Goal: Information Seeking & Learning: Learn about a topic

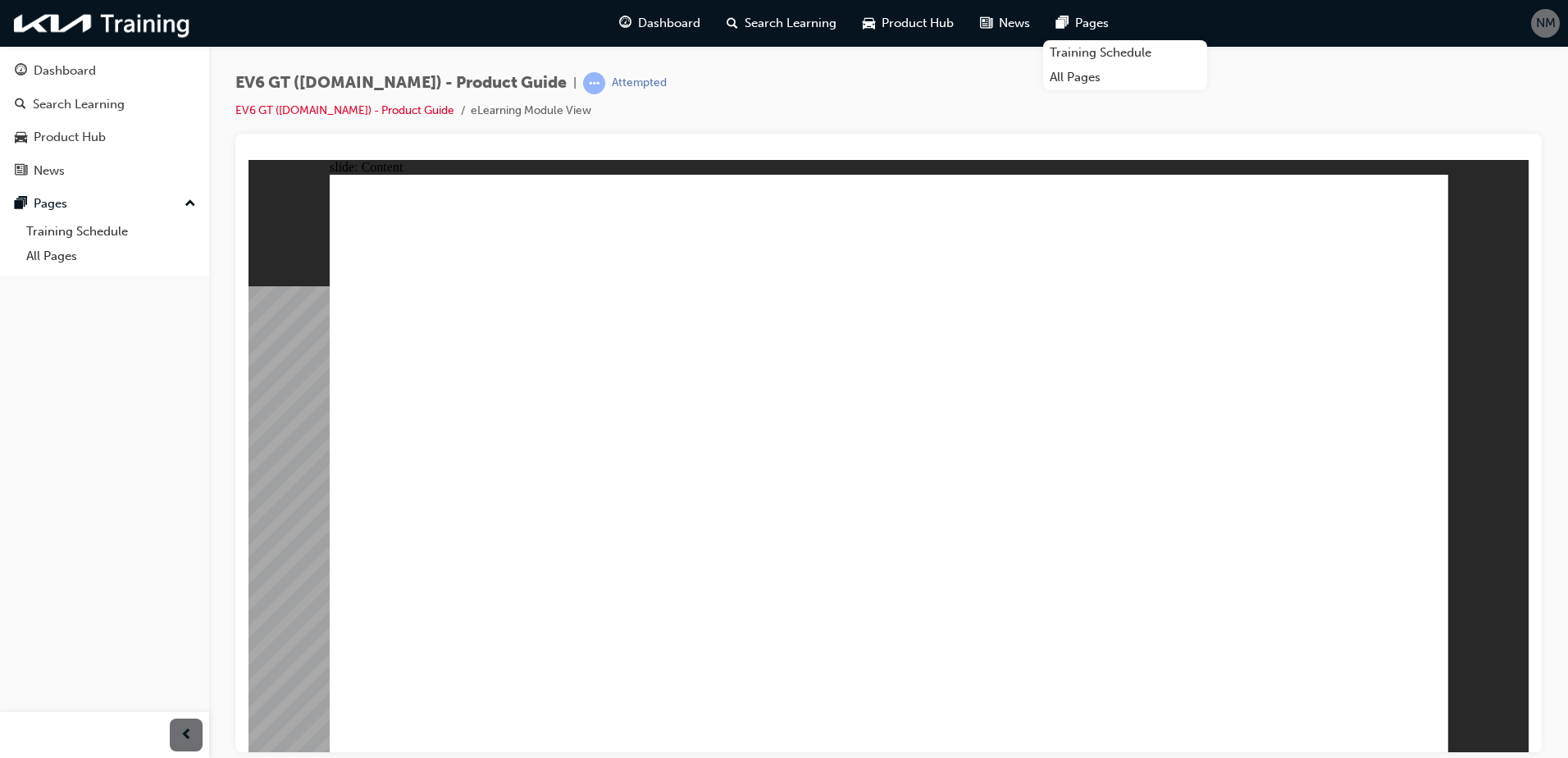
radio input "true"
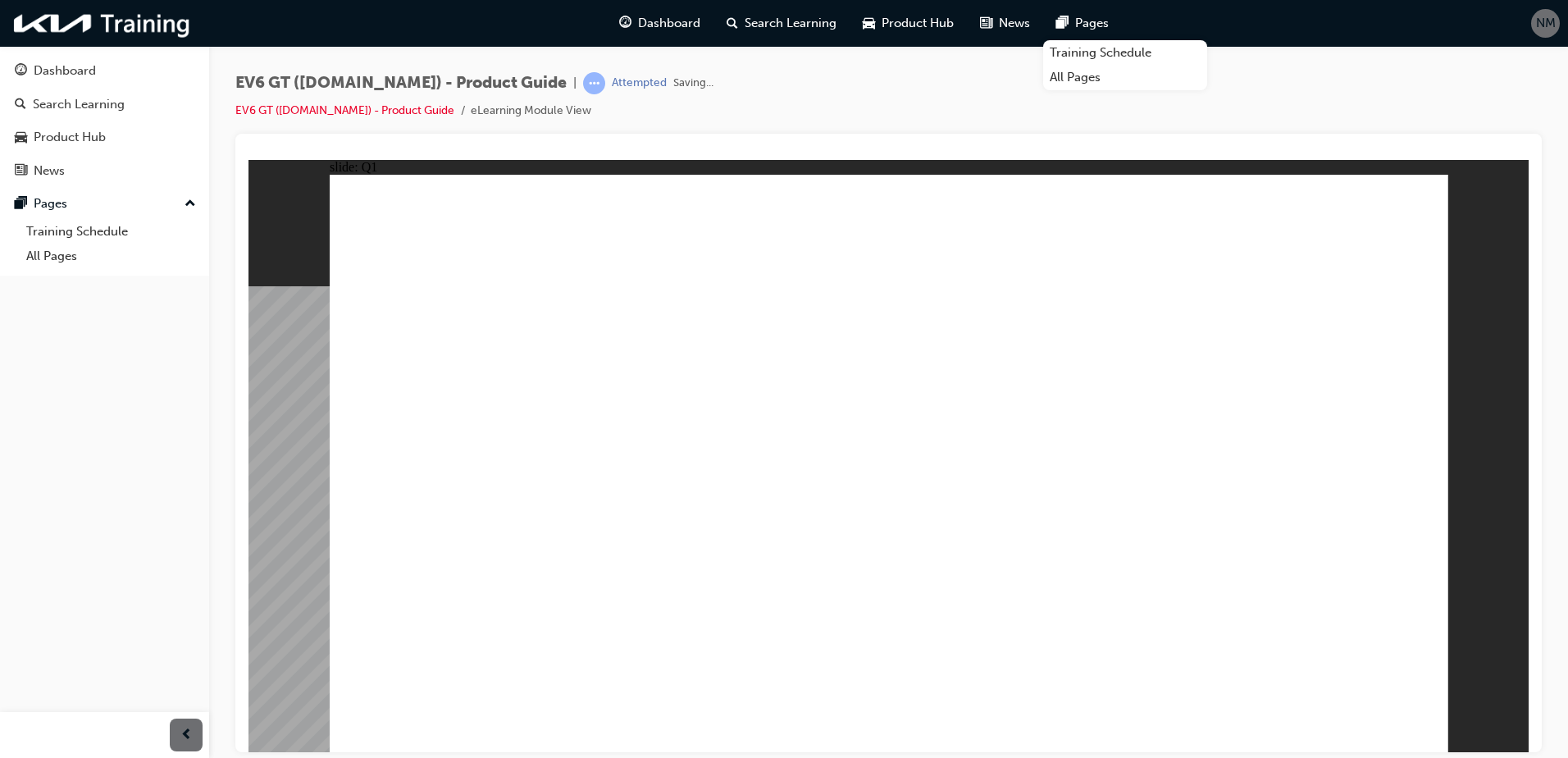
radio input "true"
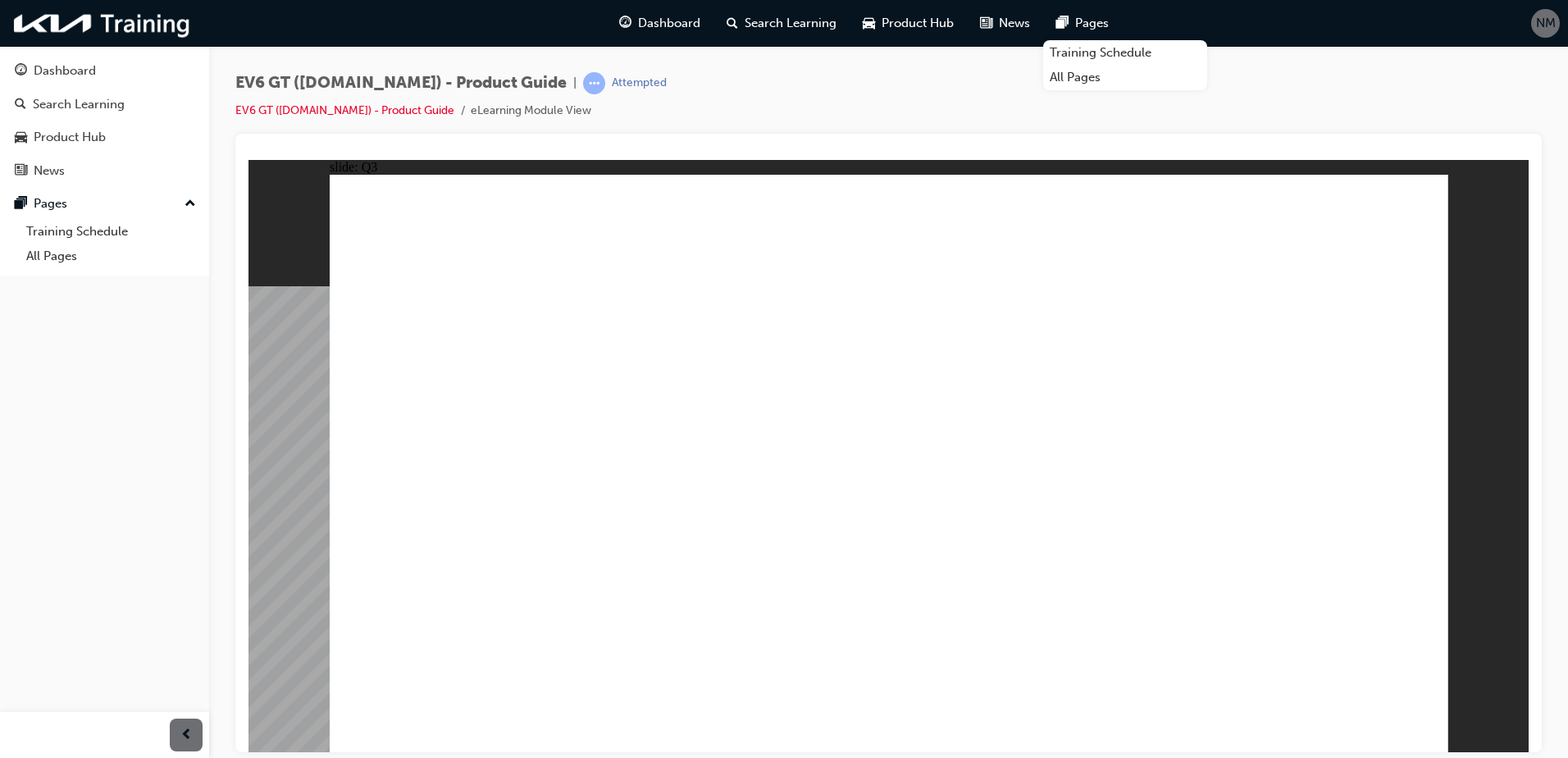
radio input "true"
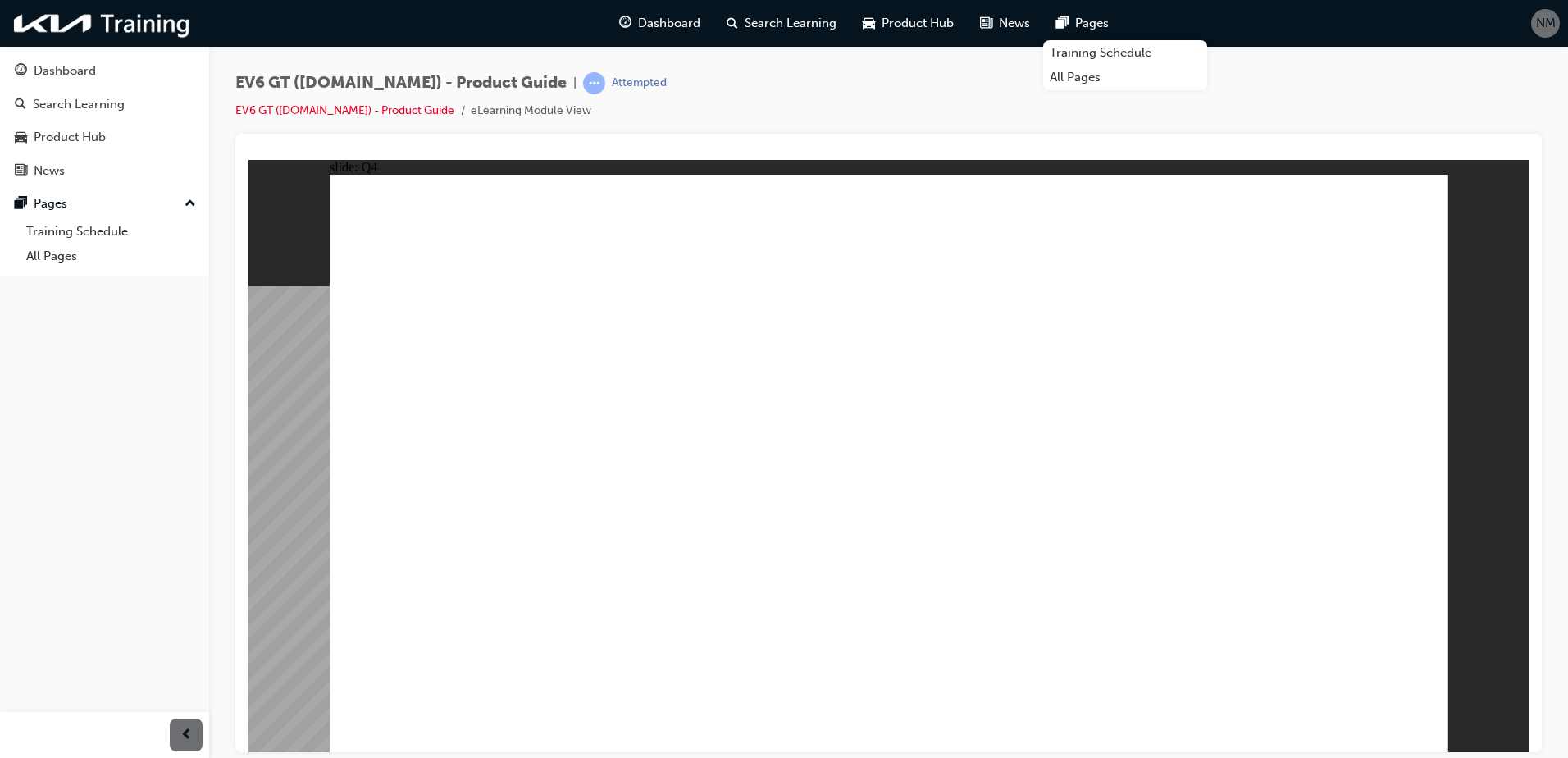
radio input "true"
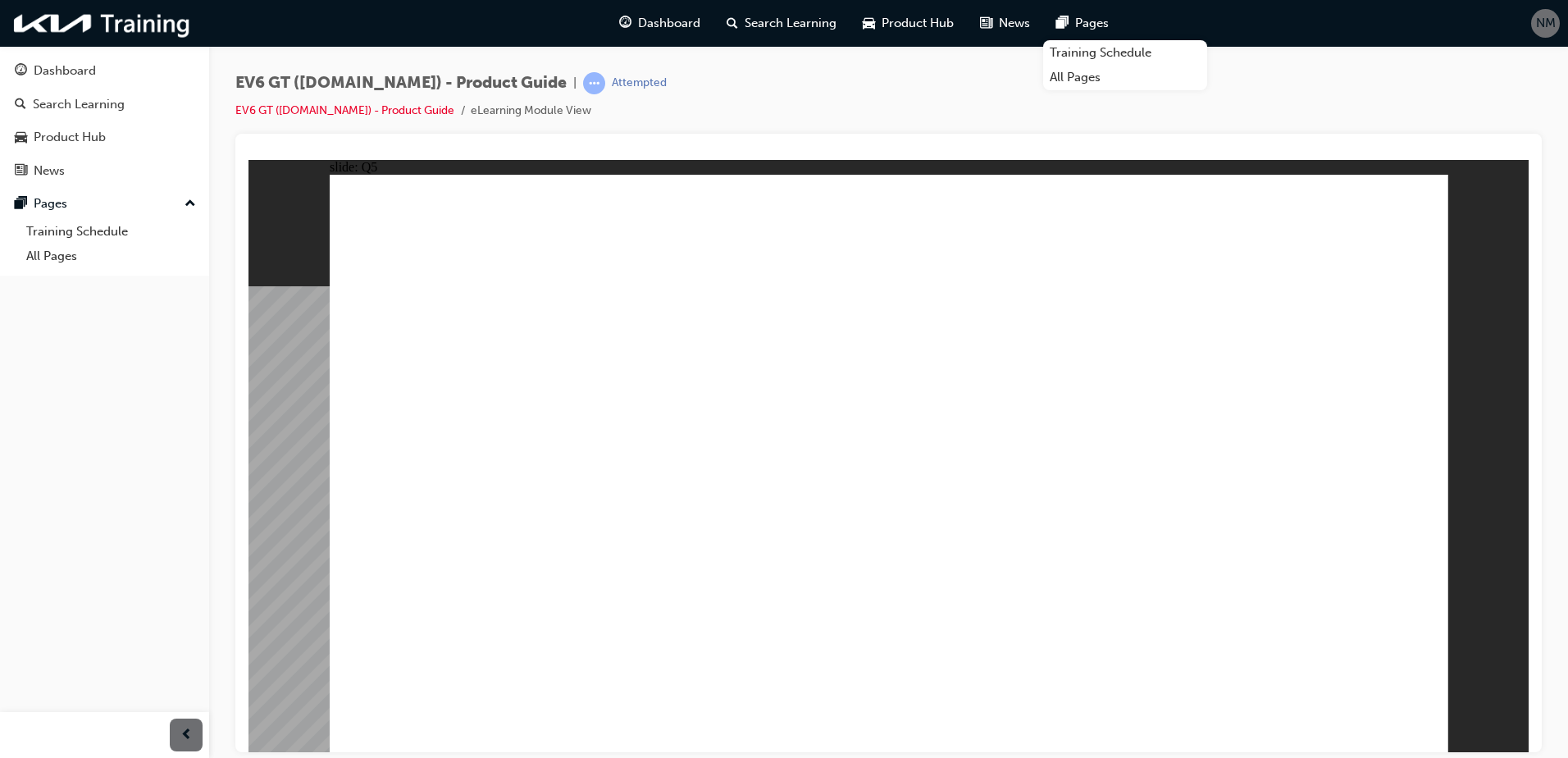
radio input "true"
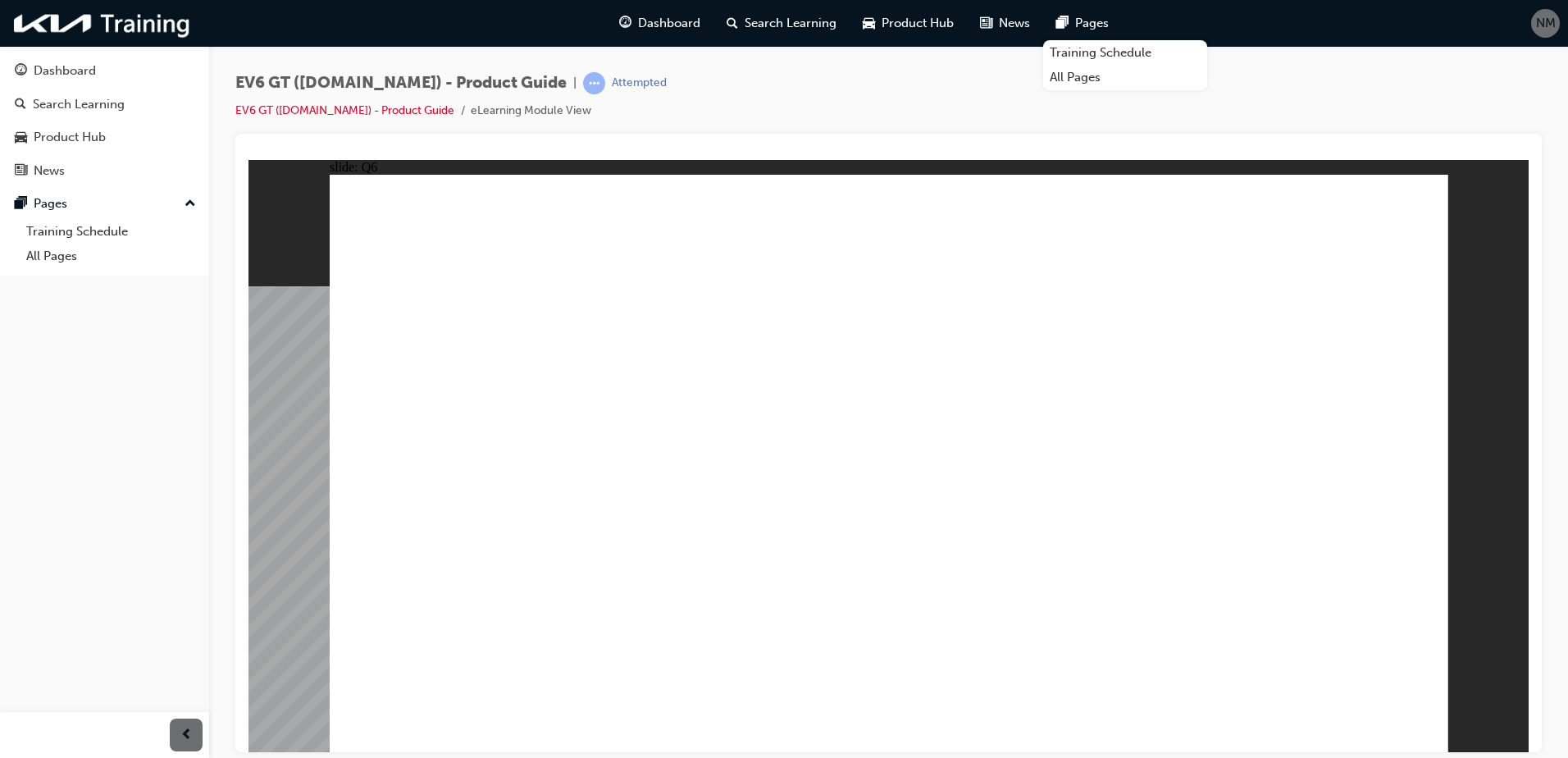
radio input "true"
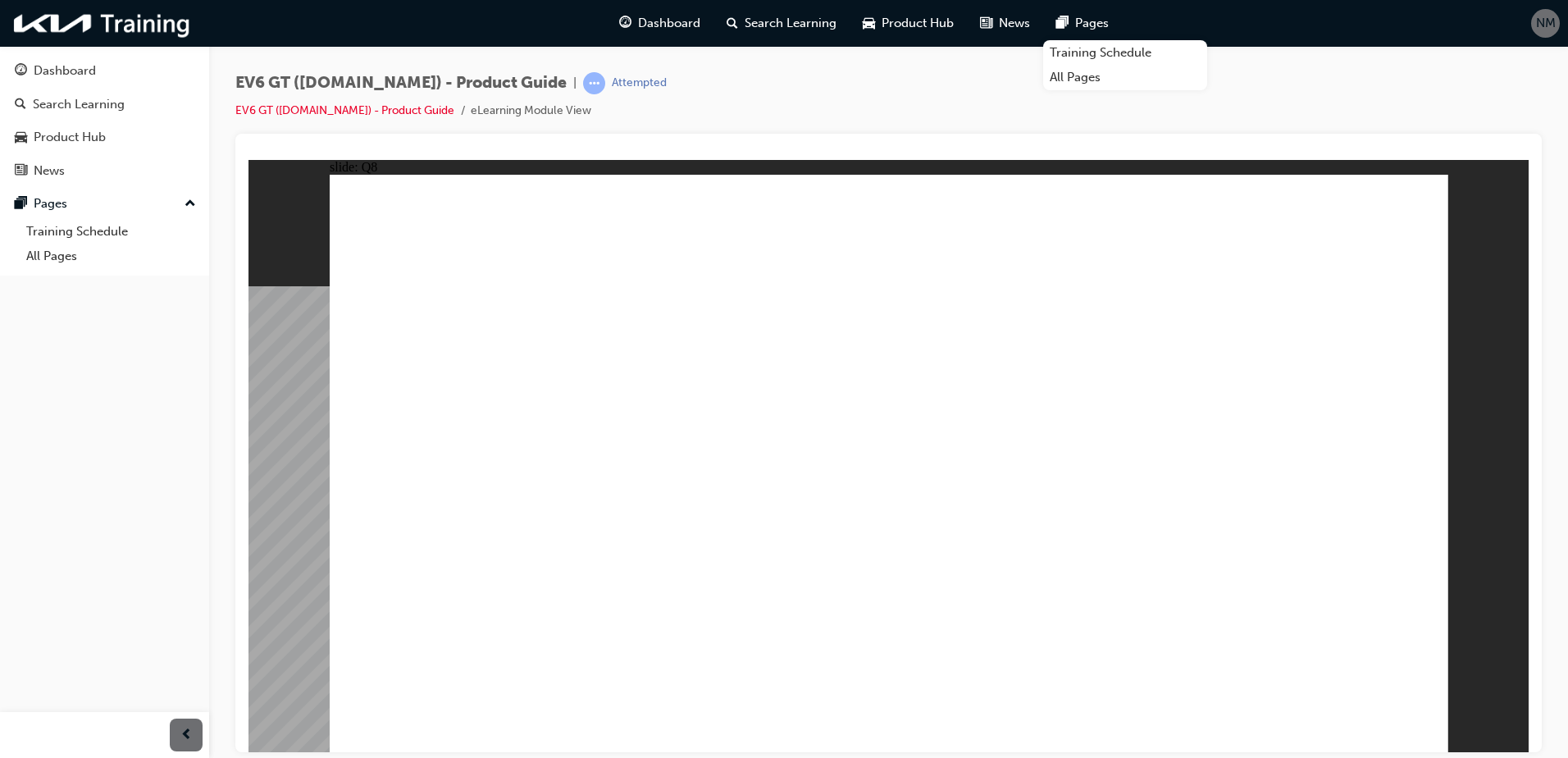
radio input "true"
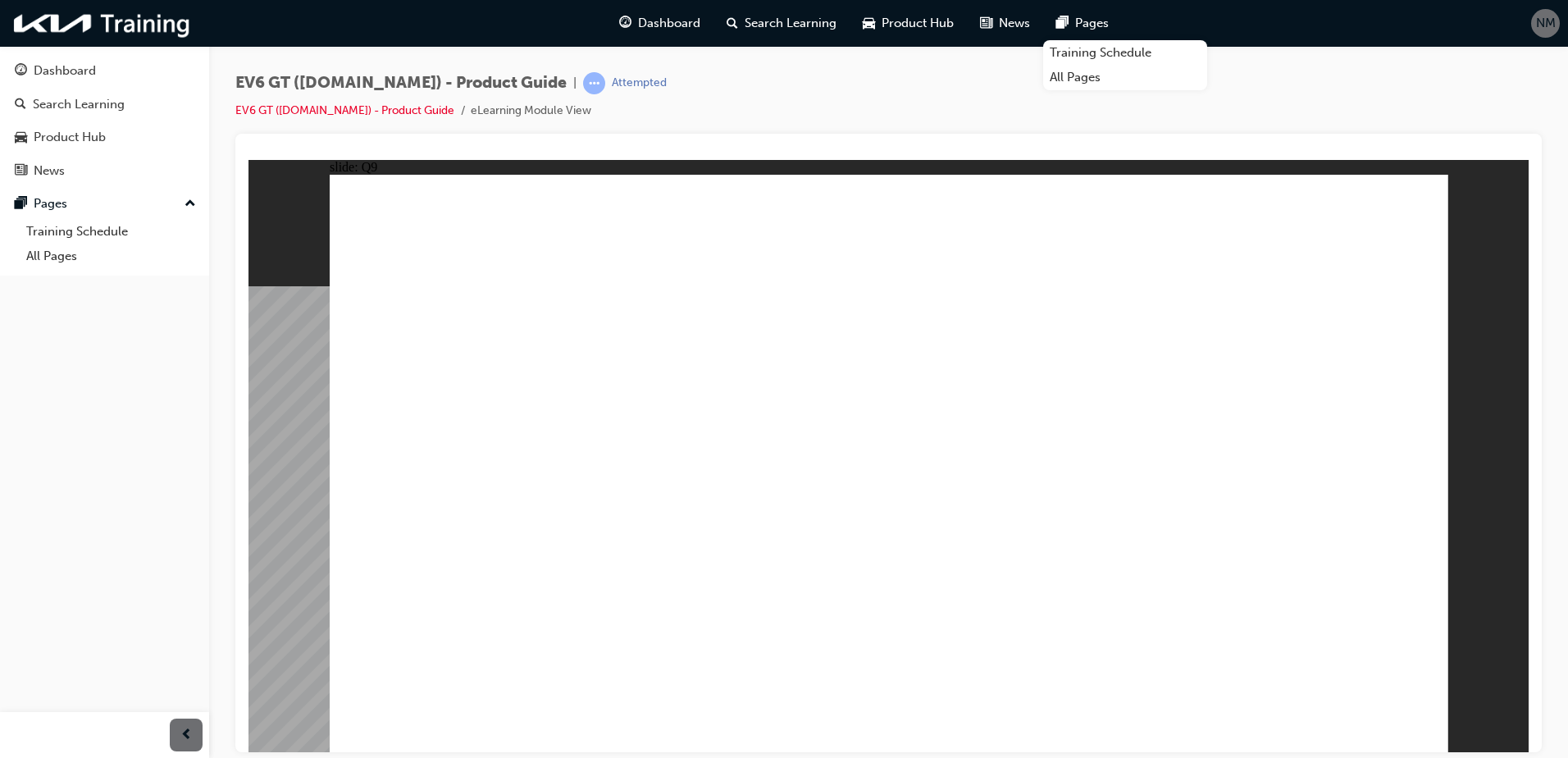
radio input "true"
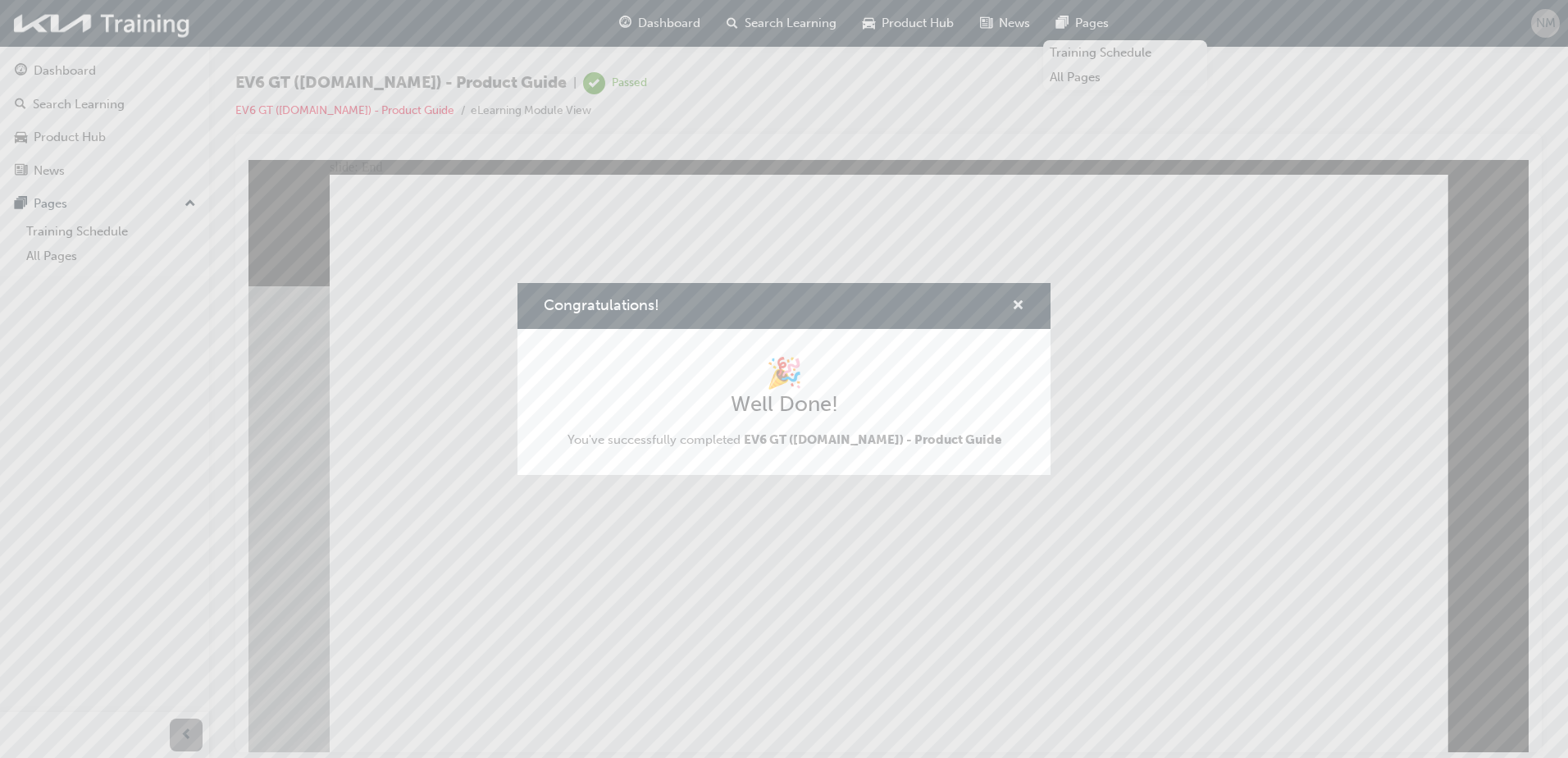
click at [1017, 306] on span "cross-icon" at bounding box center [1018, 306] width 12 height 15
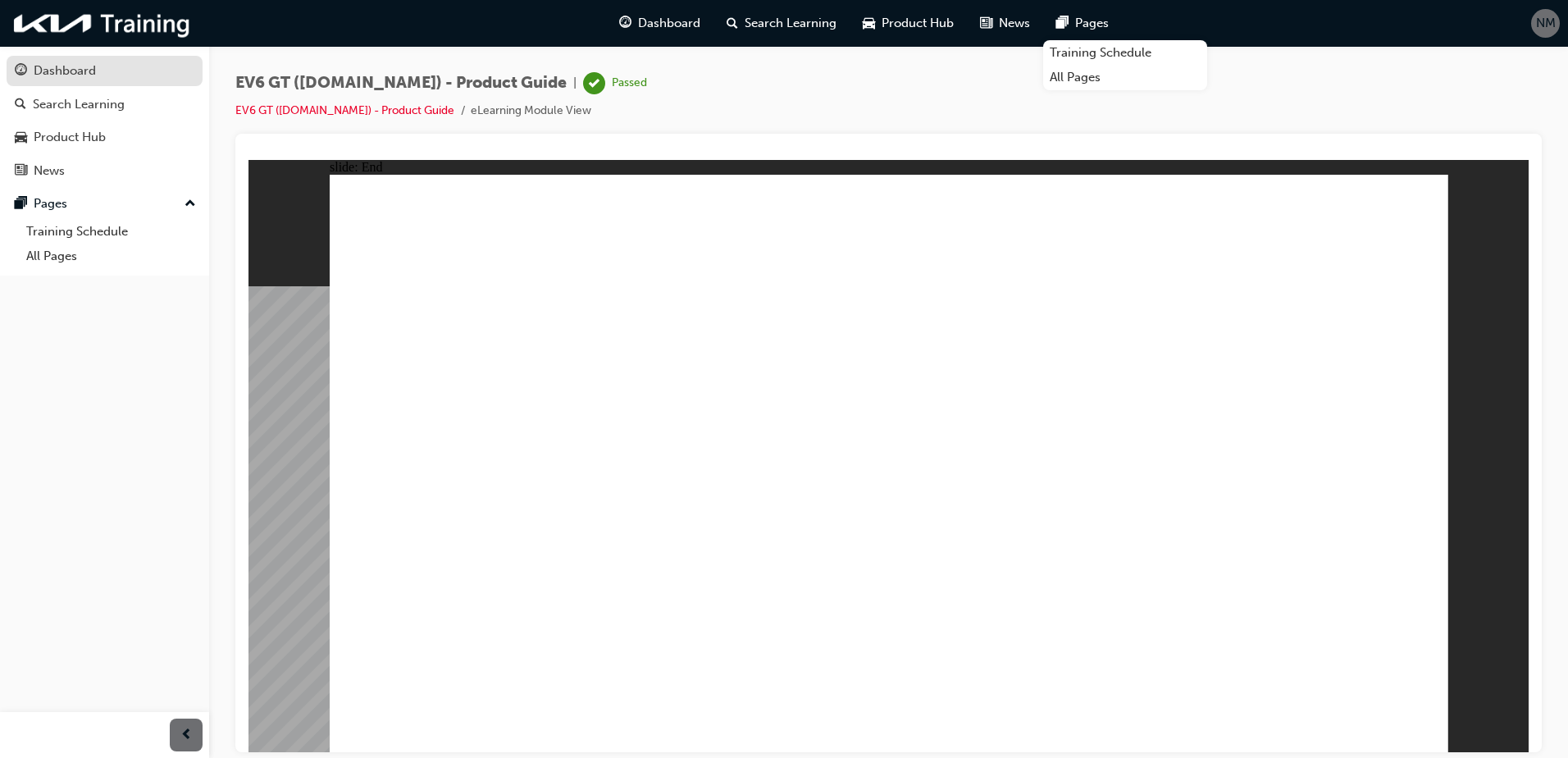
click at [57, 84] on link "Dashboard" at bounding box center [105, 70] width 196 height 30
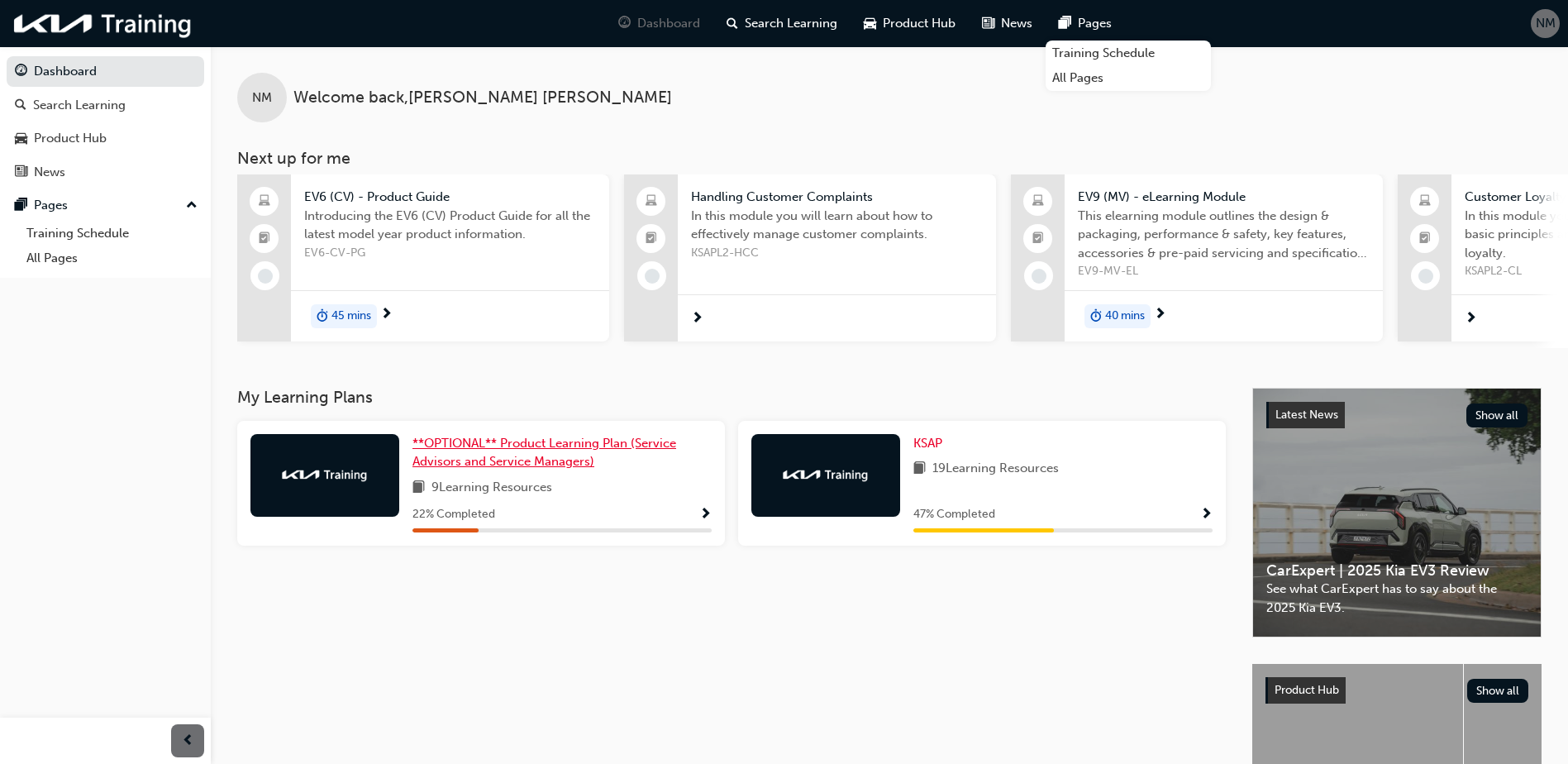
click at [472, 468] on span "**OPTIONAL** Product Learning Plan (Service Advisors and Service Managers)" at bounding box center [544, 452] width 263 height 34
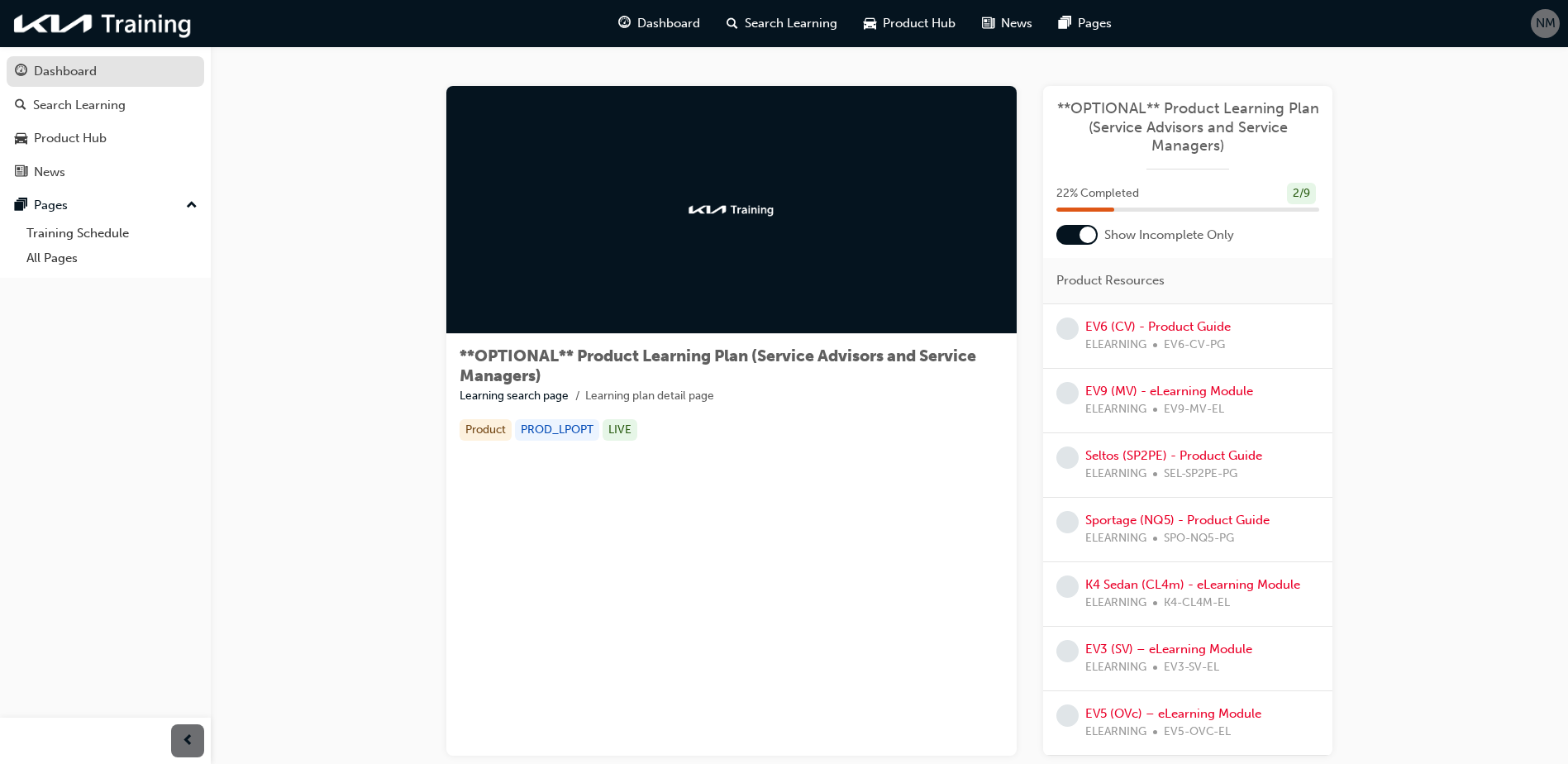
click at [66, 80] on div "Dashboard" at bounding box center [65, 72] width 63 height 19
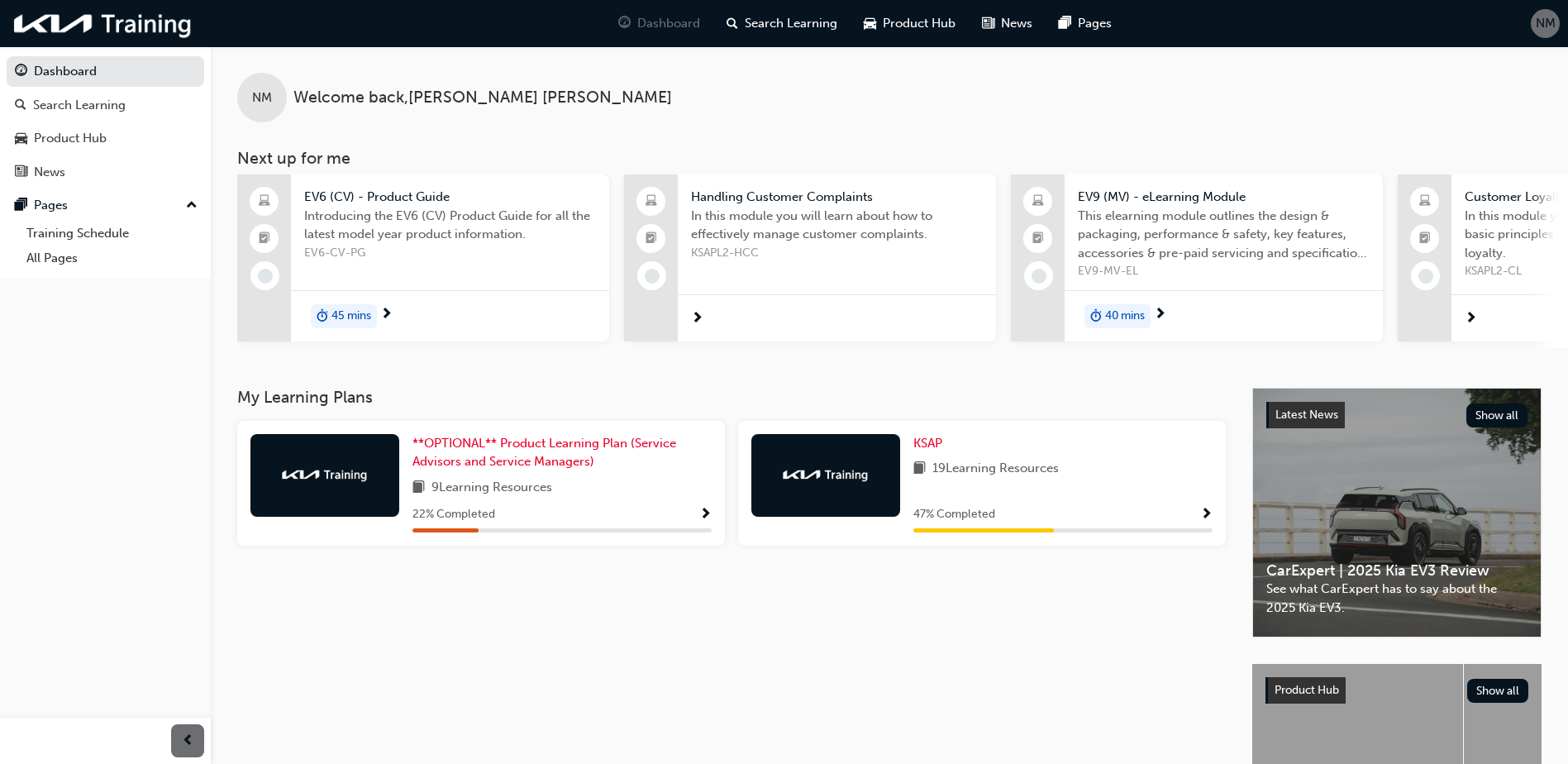
click at [694, 314] on span "next-icon" at bounding box center [697, 319] width 12 height 15
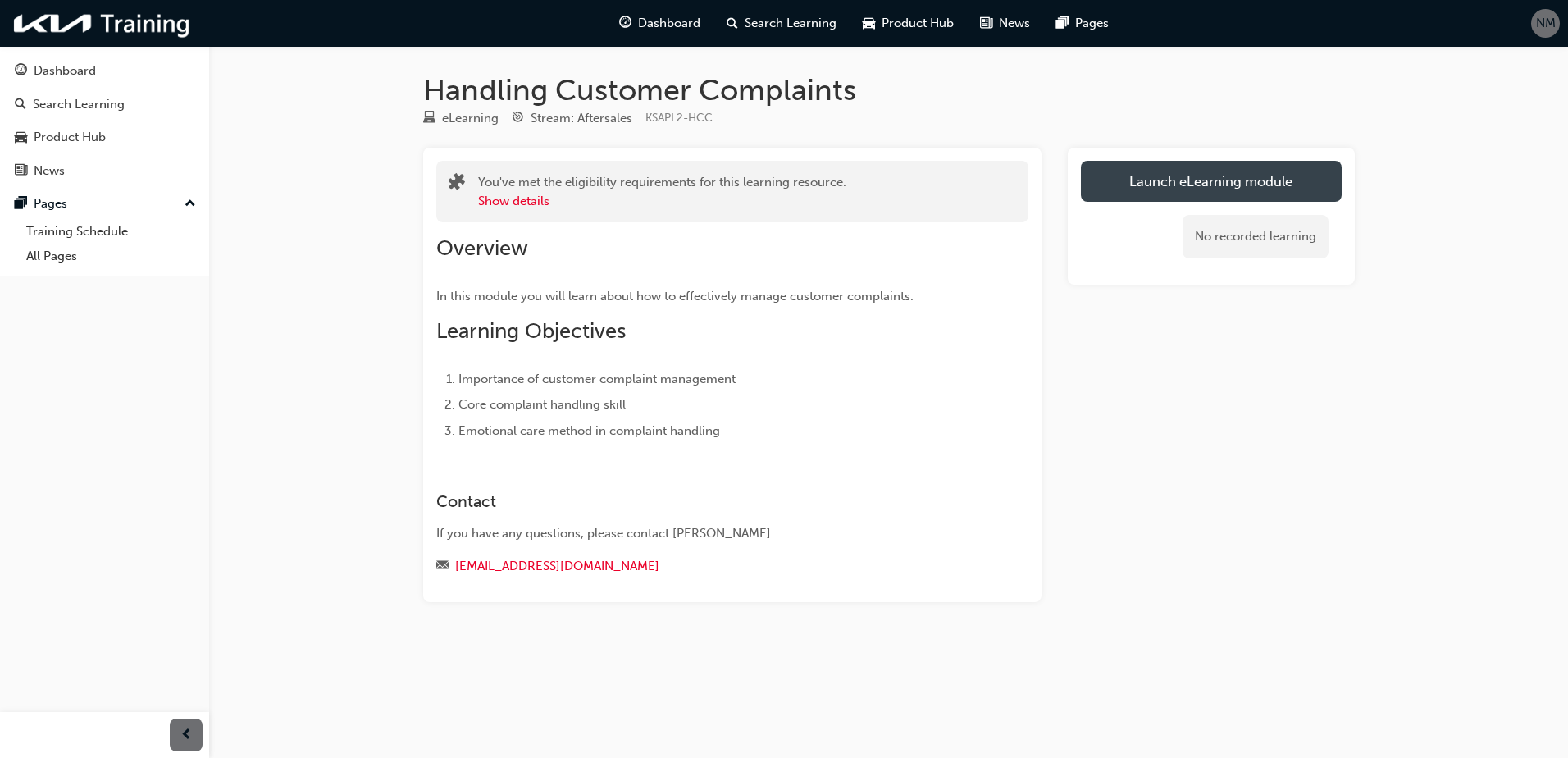
click at [1209, 179] on link "Launch eLearning module" at bounding box center [1211, 181] width 261 height 41
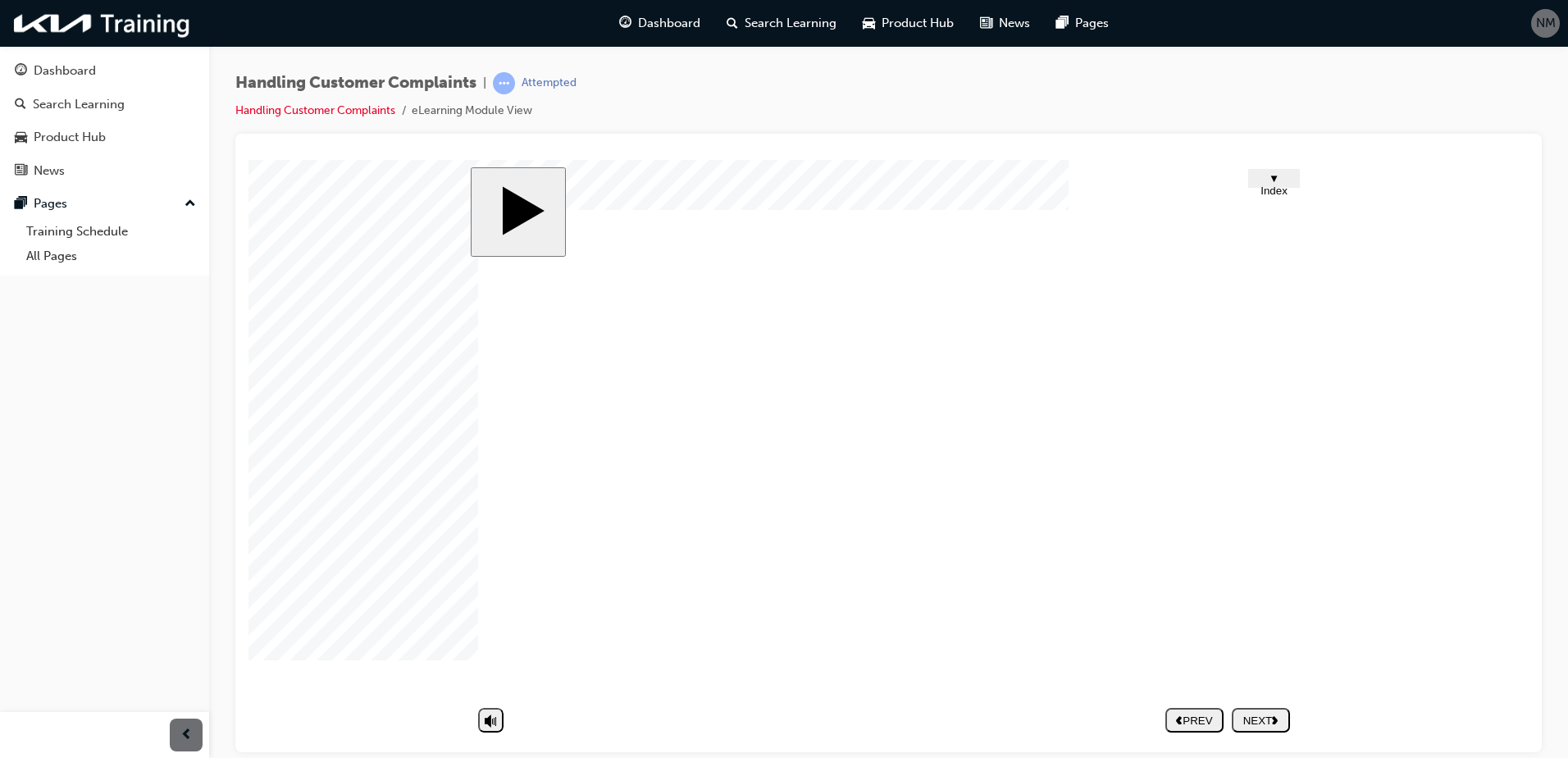
click at [1251, 715] on div "NEXT" at bounding box center [1260, 719] width 45 height 12
click at [1278, 714] on icon "next" at bounding box center [1275, 718] width 7 height 9
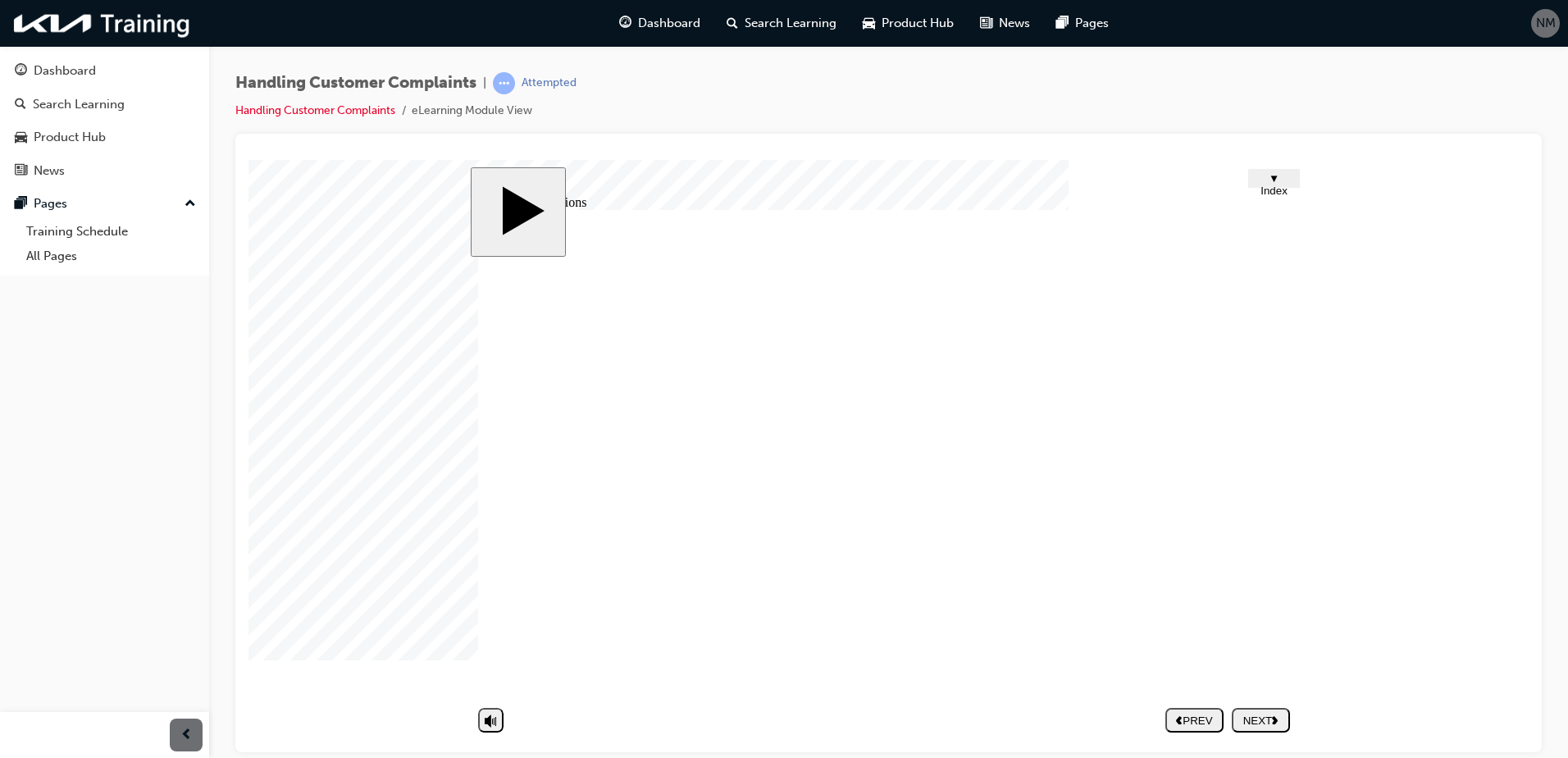
click at [1272, 716] on div "NEXT" at bounding box center [1260, 719] width 45 height 12
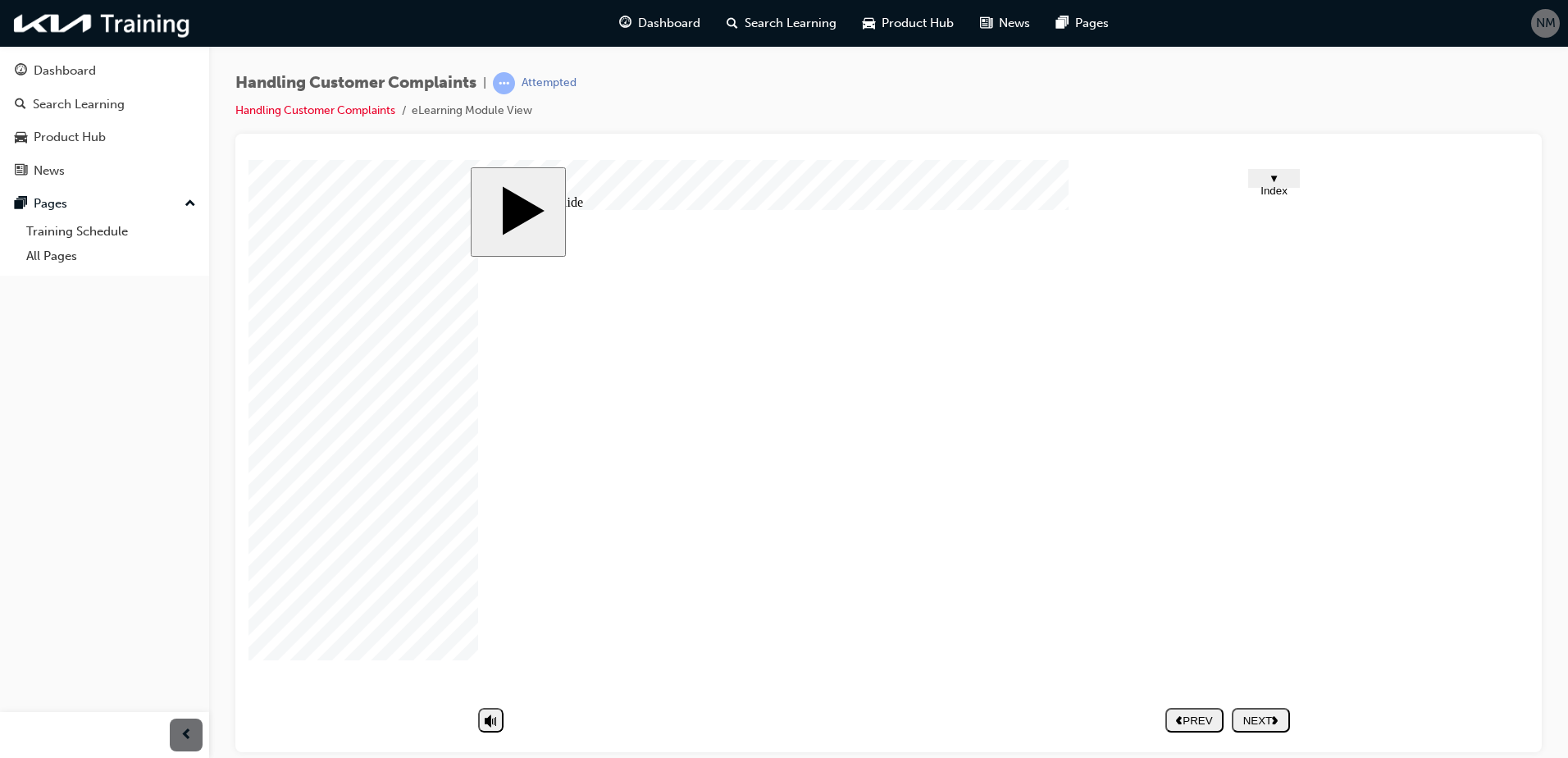
click at [1261, 719] on div "NEXT" at bounding box center [1260, 719] width 45 height 12
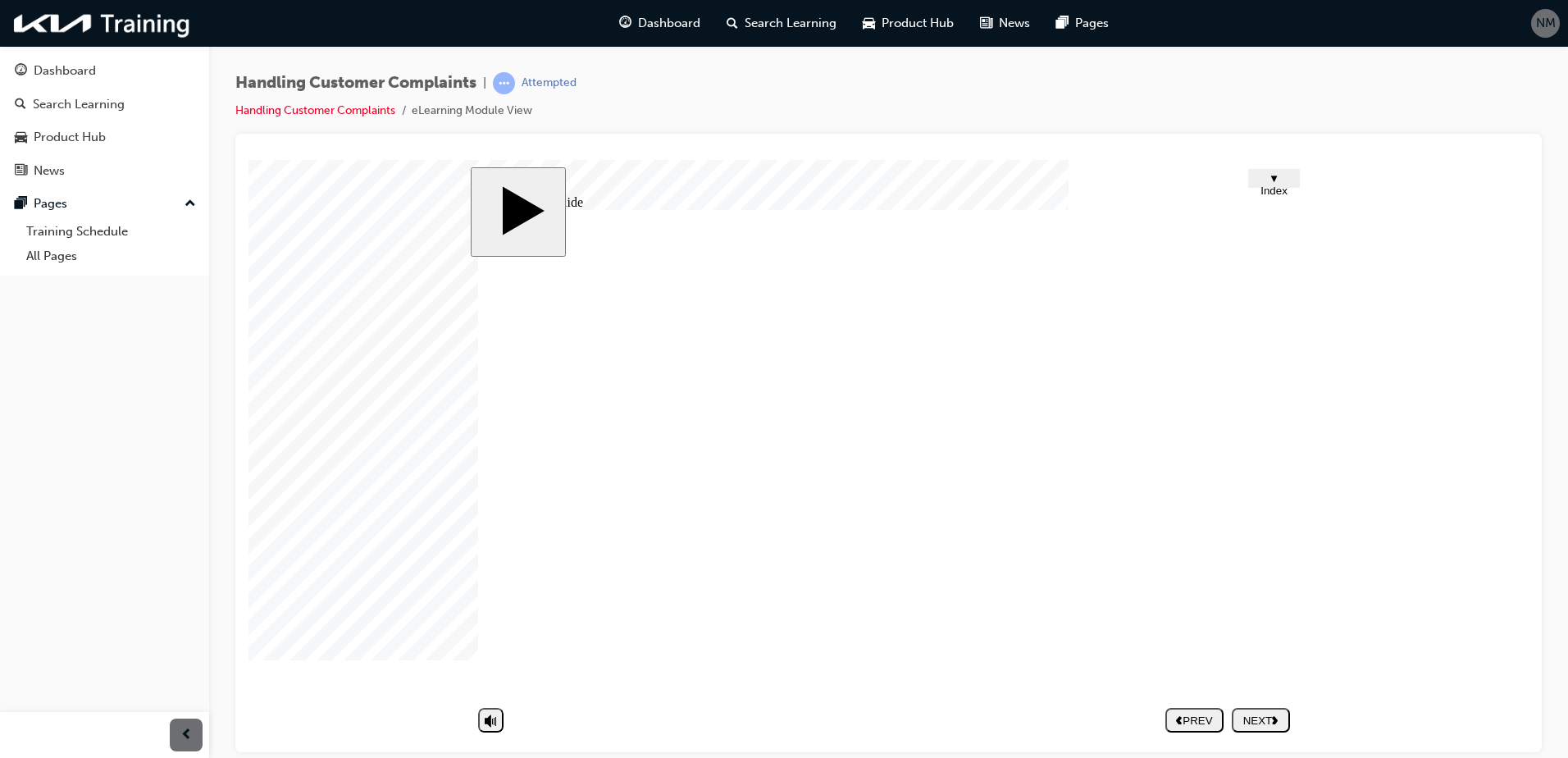
click at [1281, 718] on div "NEXT" at bounding box center [1260, 719] width 45 height 12
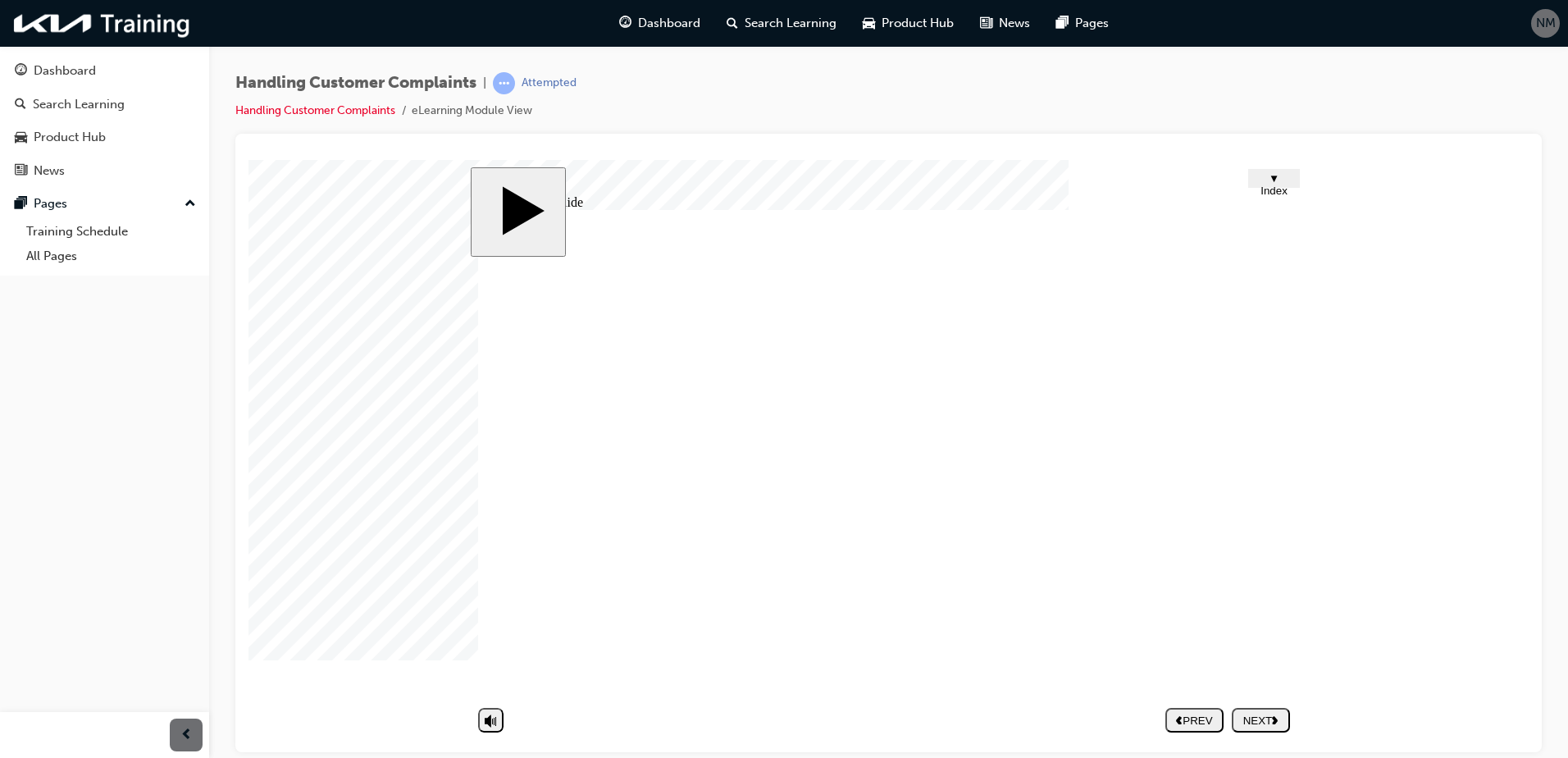
type textarea "l"
type textarea "lo"
type textarea "los"
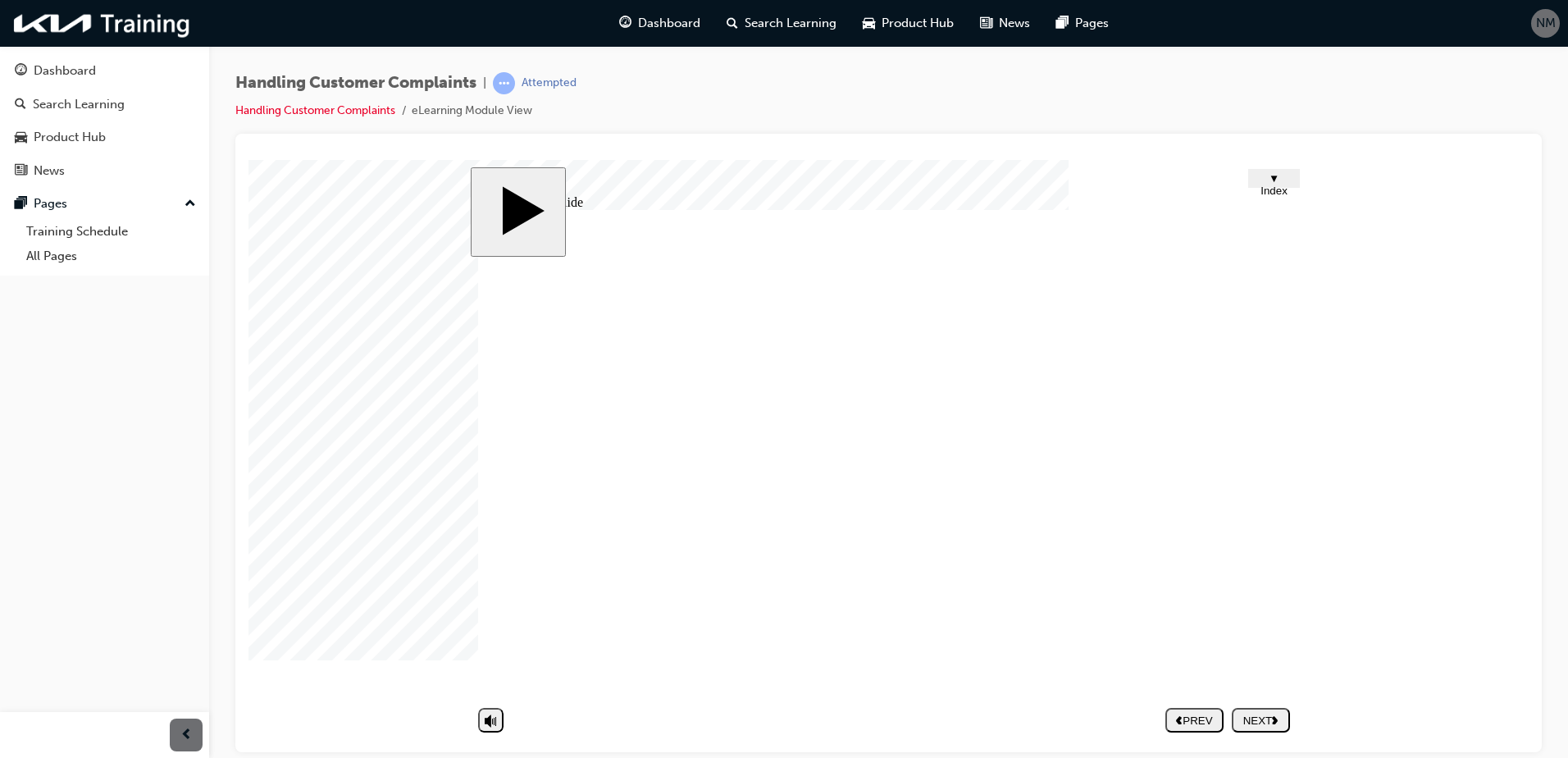
type textarea "los"
type textarea "lost"
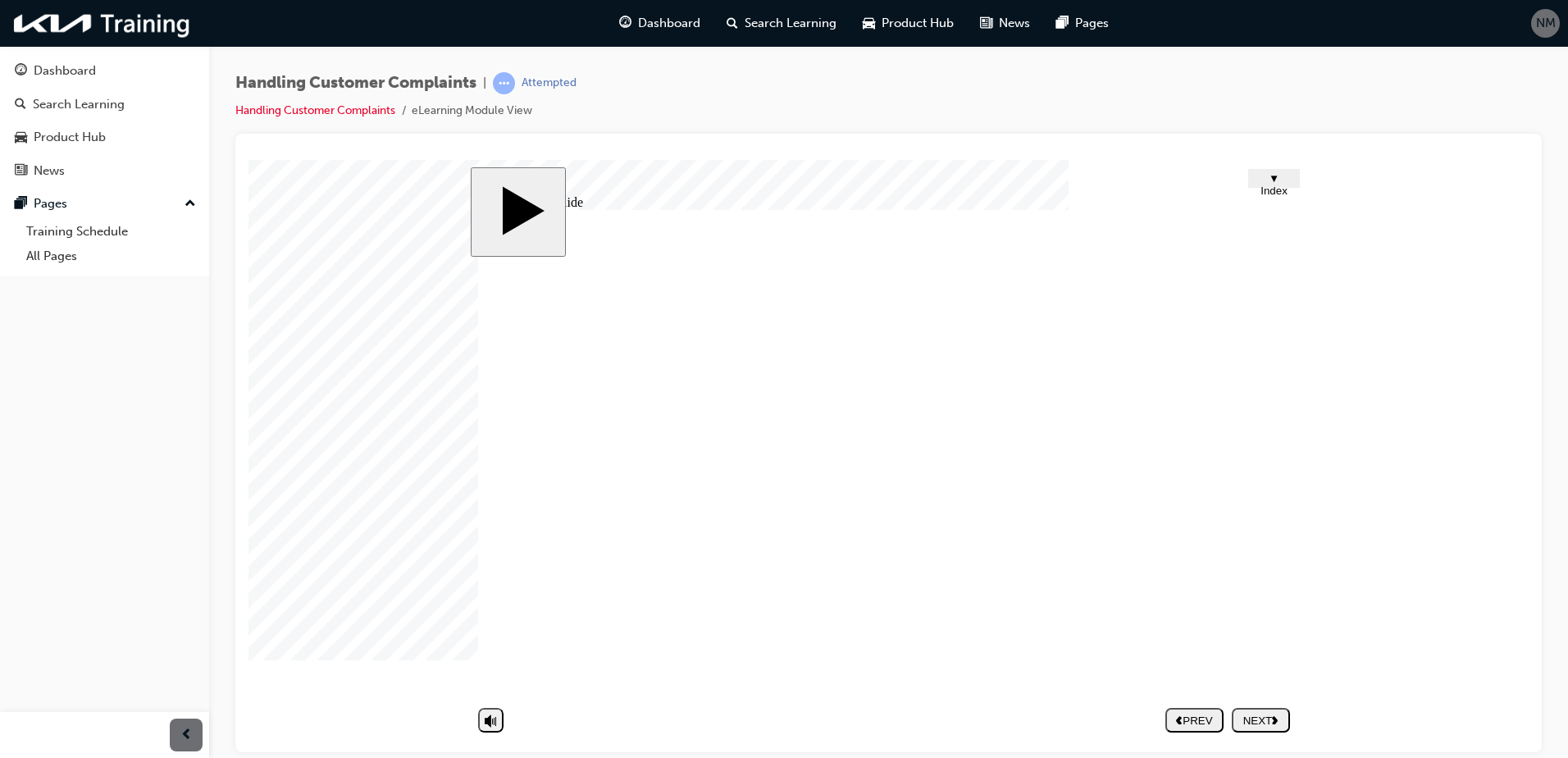
type textarea "lost r"
type textarea "lost re"
type textarea "lost rev"
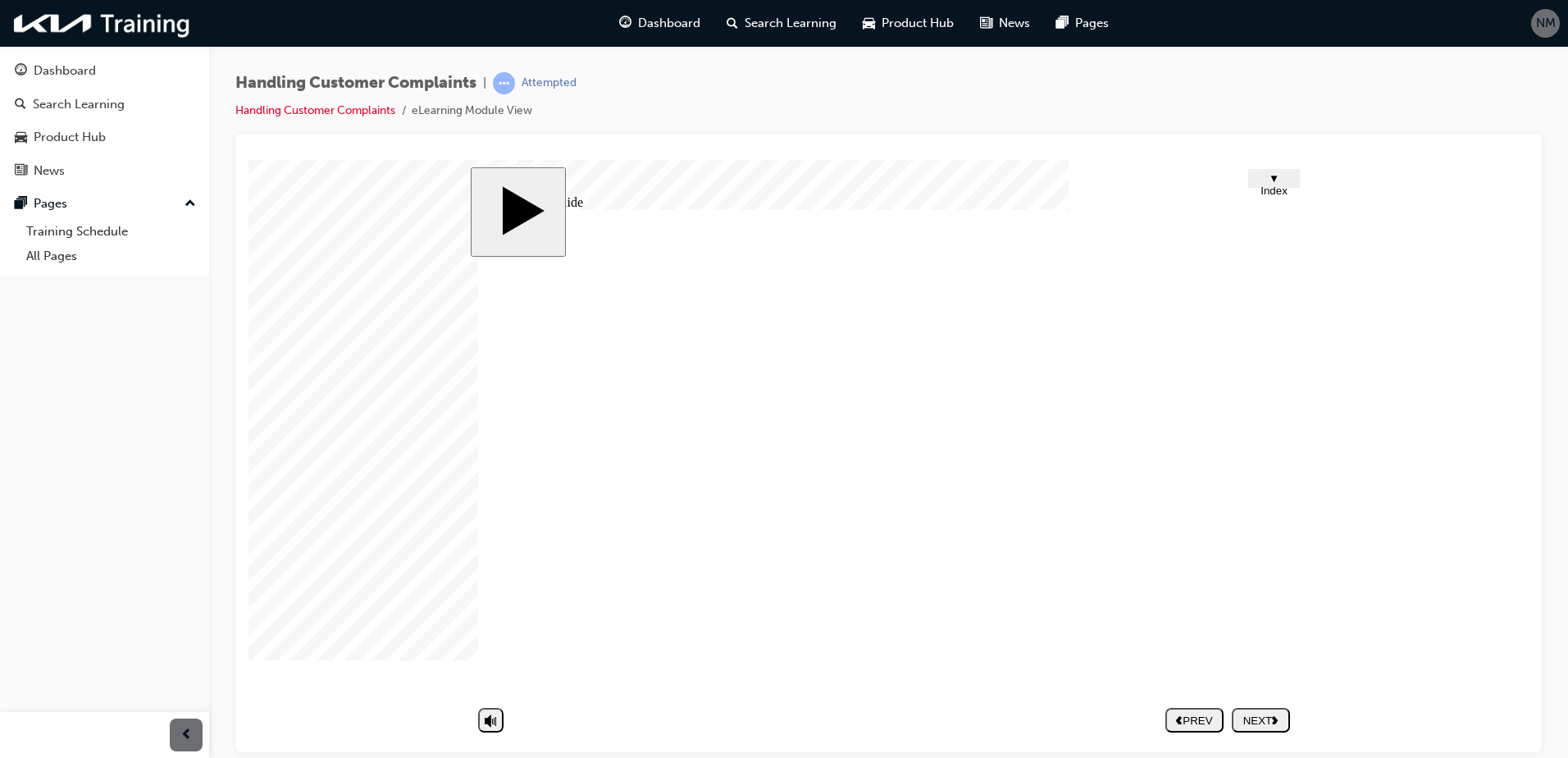
type textarea "lost rev"
type textarea "lost reve"
type textarea "lost reven"
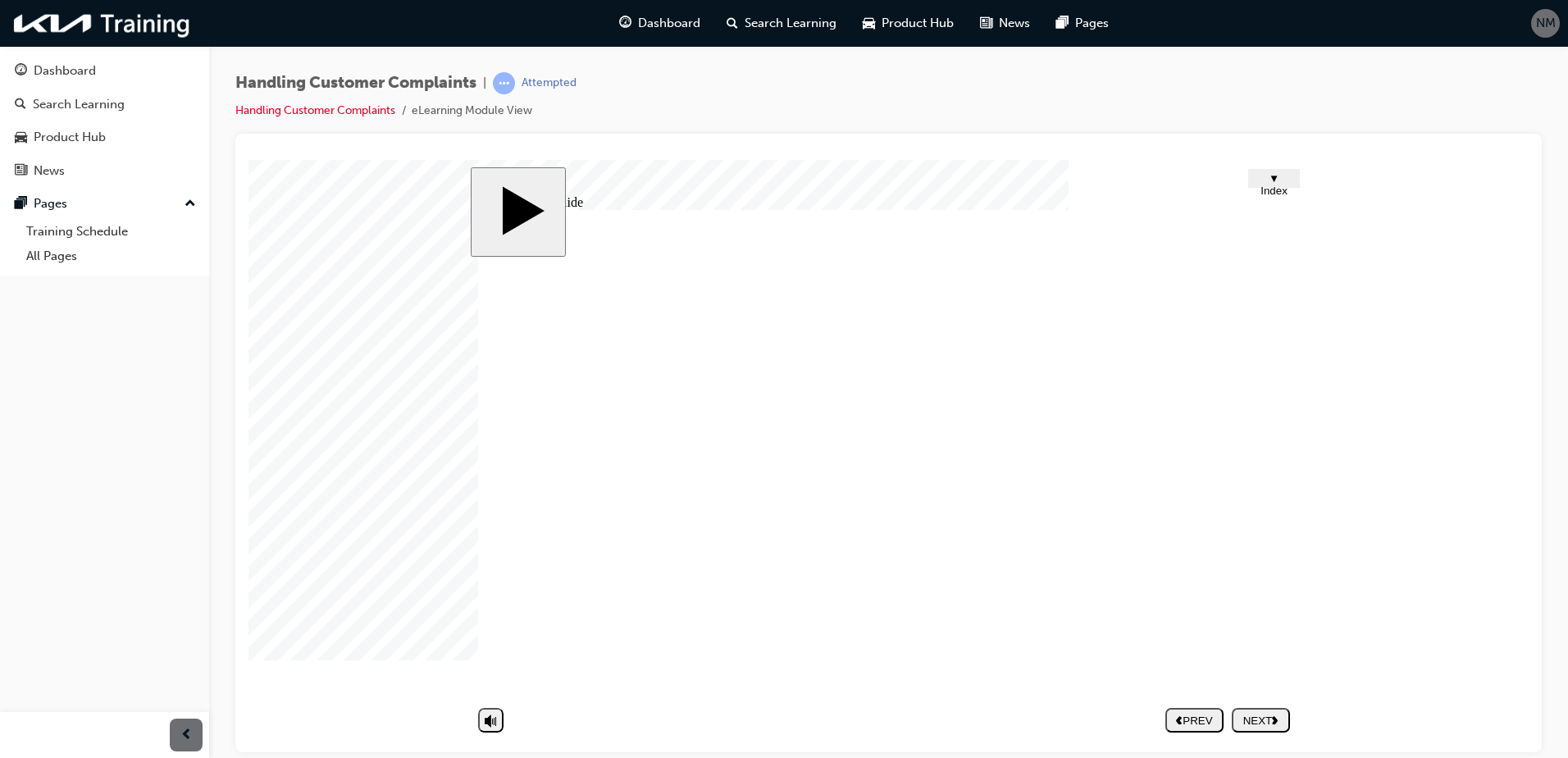
type textarea "lost revenu"
type textarea "lost revenue"
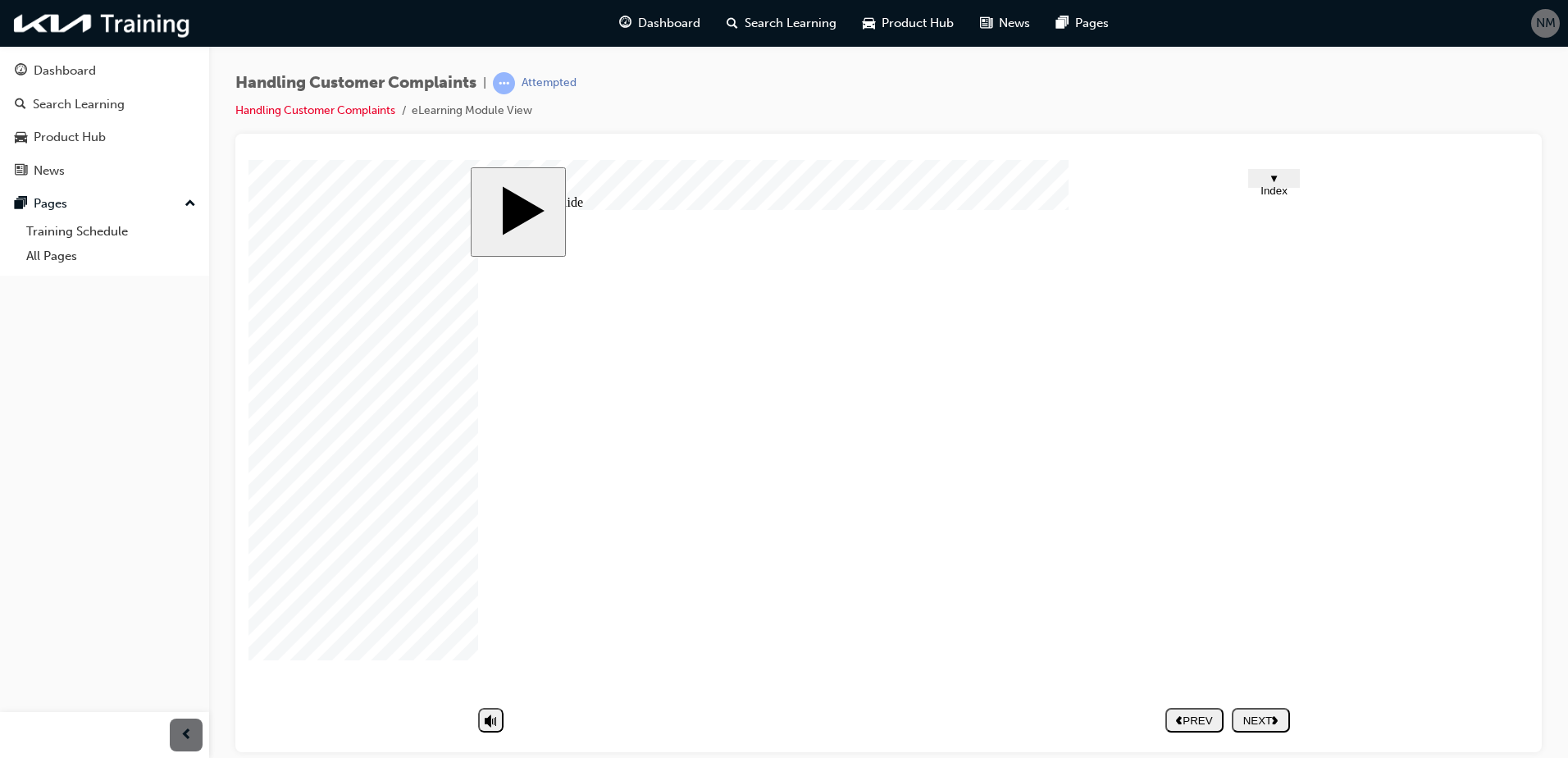
type textarea "lost revenue"
type textarea "s"
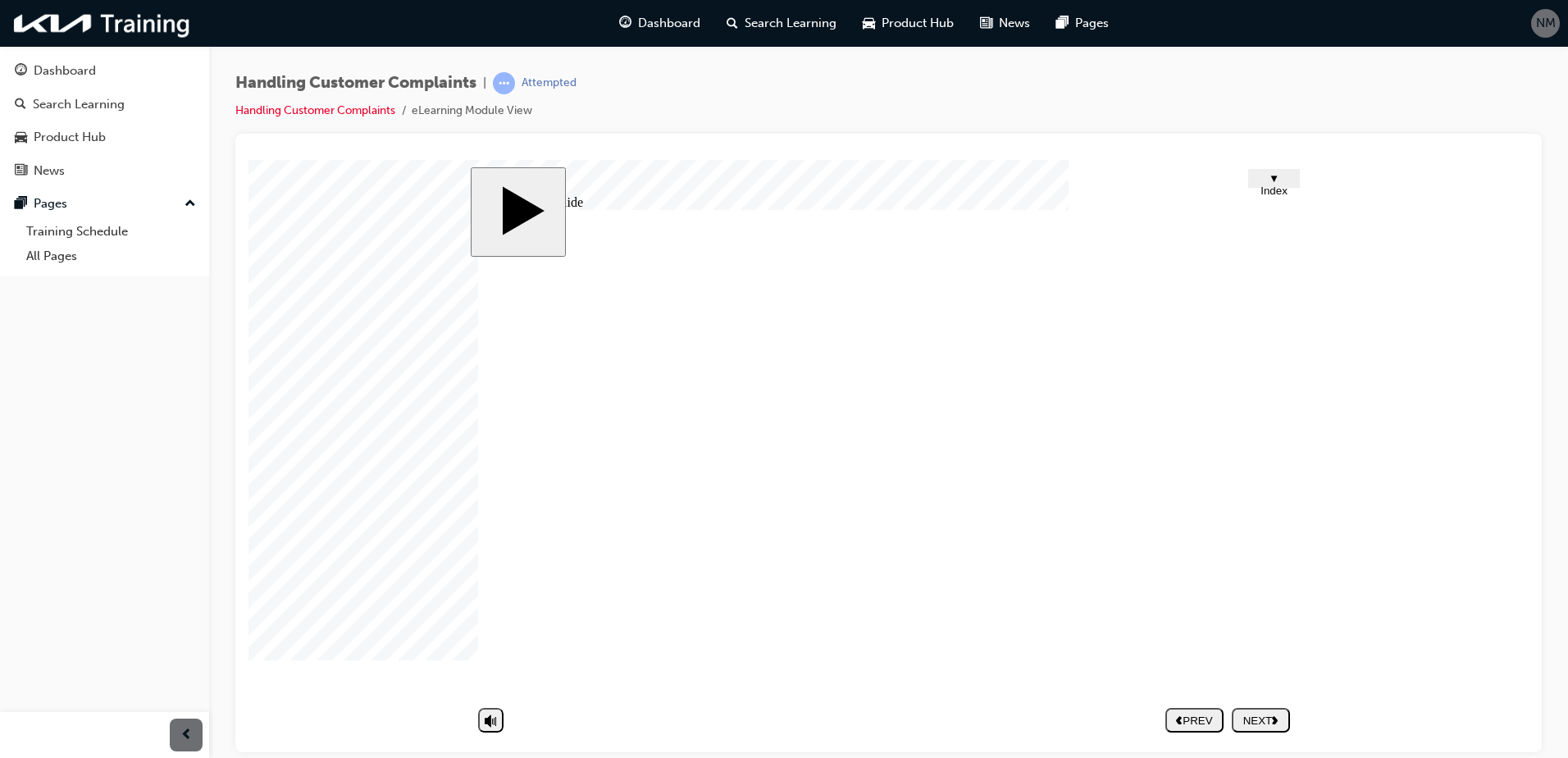
type textarea "st"
type textarea "str"
type textarea "stre"
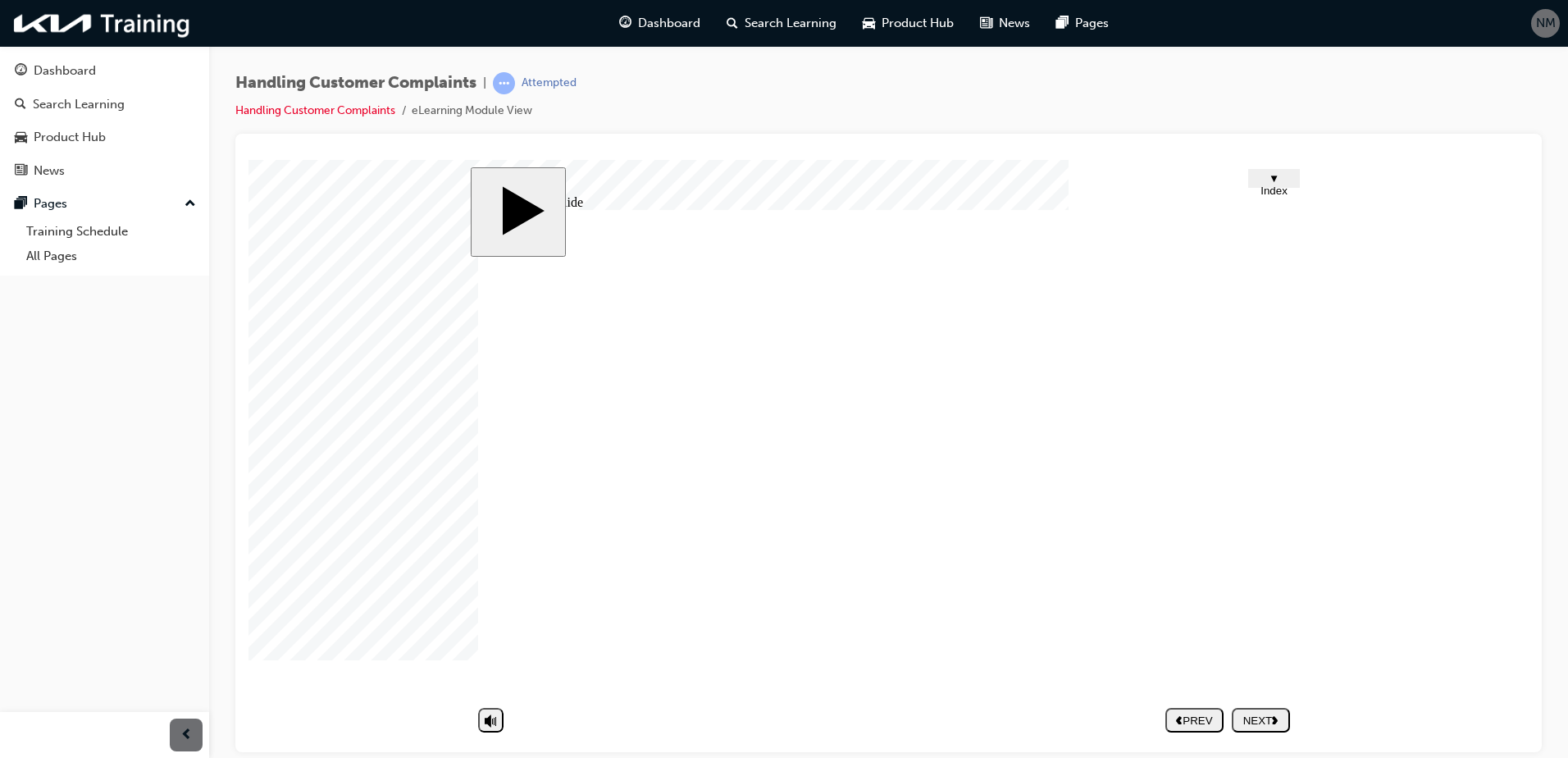
type textarea "stre"
type textarea "stres"
type textarea "stress"
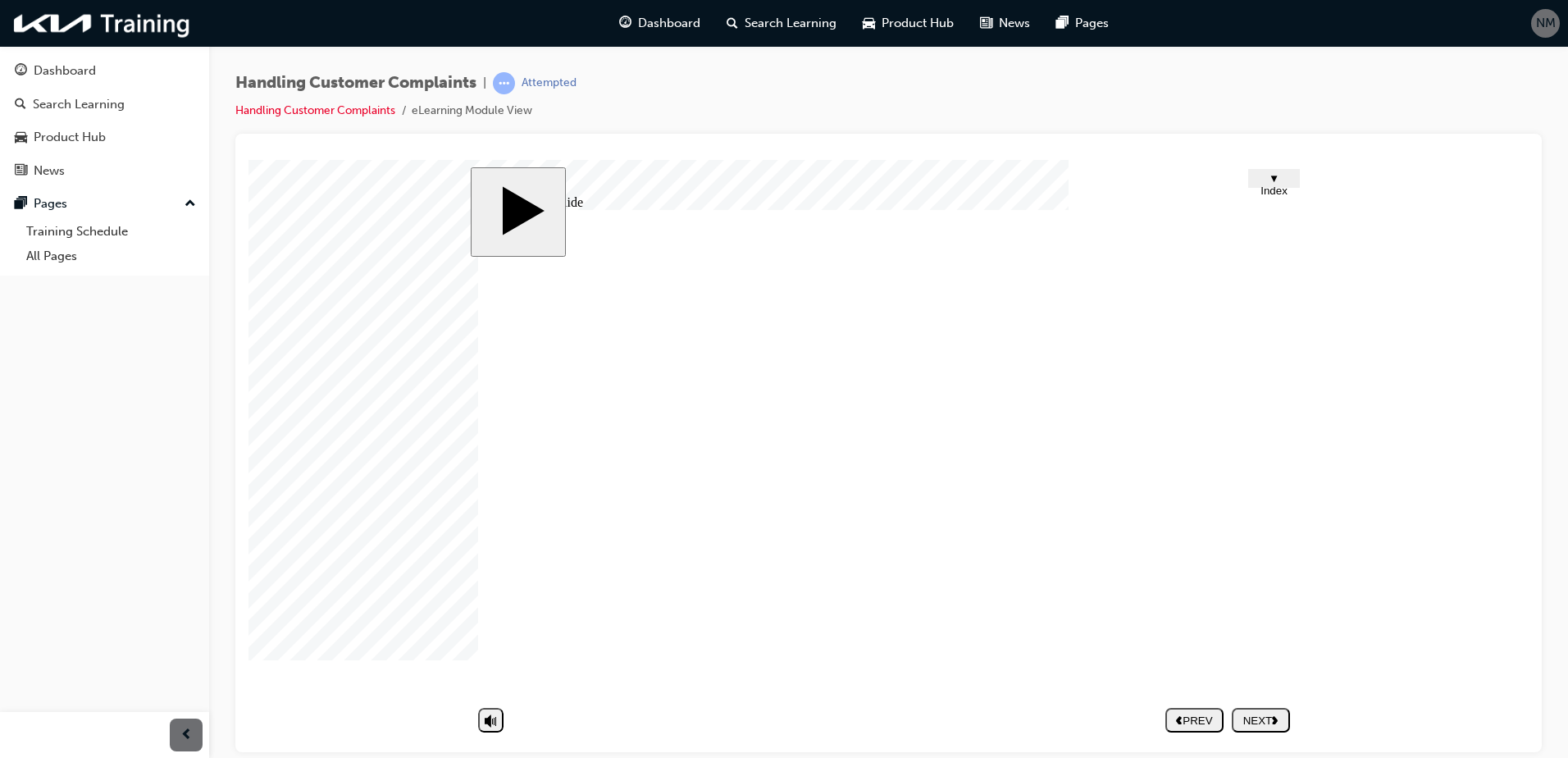
type textarea "stress"
click at [1247, 720] on div "NEXT" at bounding box center [1260, 719] width 45 height 12
click at [1258, 716] on div "NEXT" at bounding box center [1260, 719] width 45 height 12
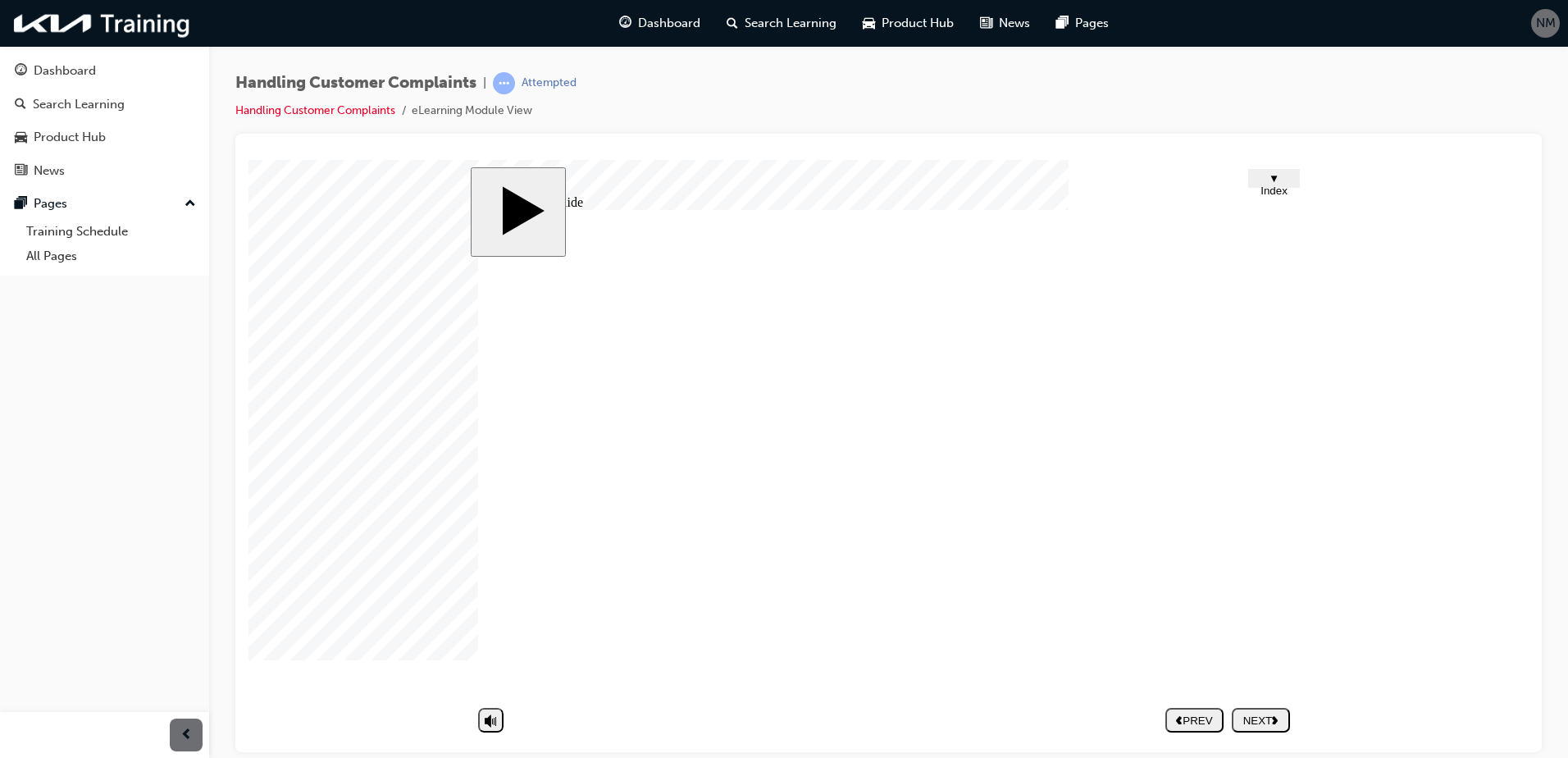
click at [1254, 711] on button "NEXT" at bounding box center [1261, 719] width 58 height 25
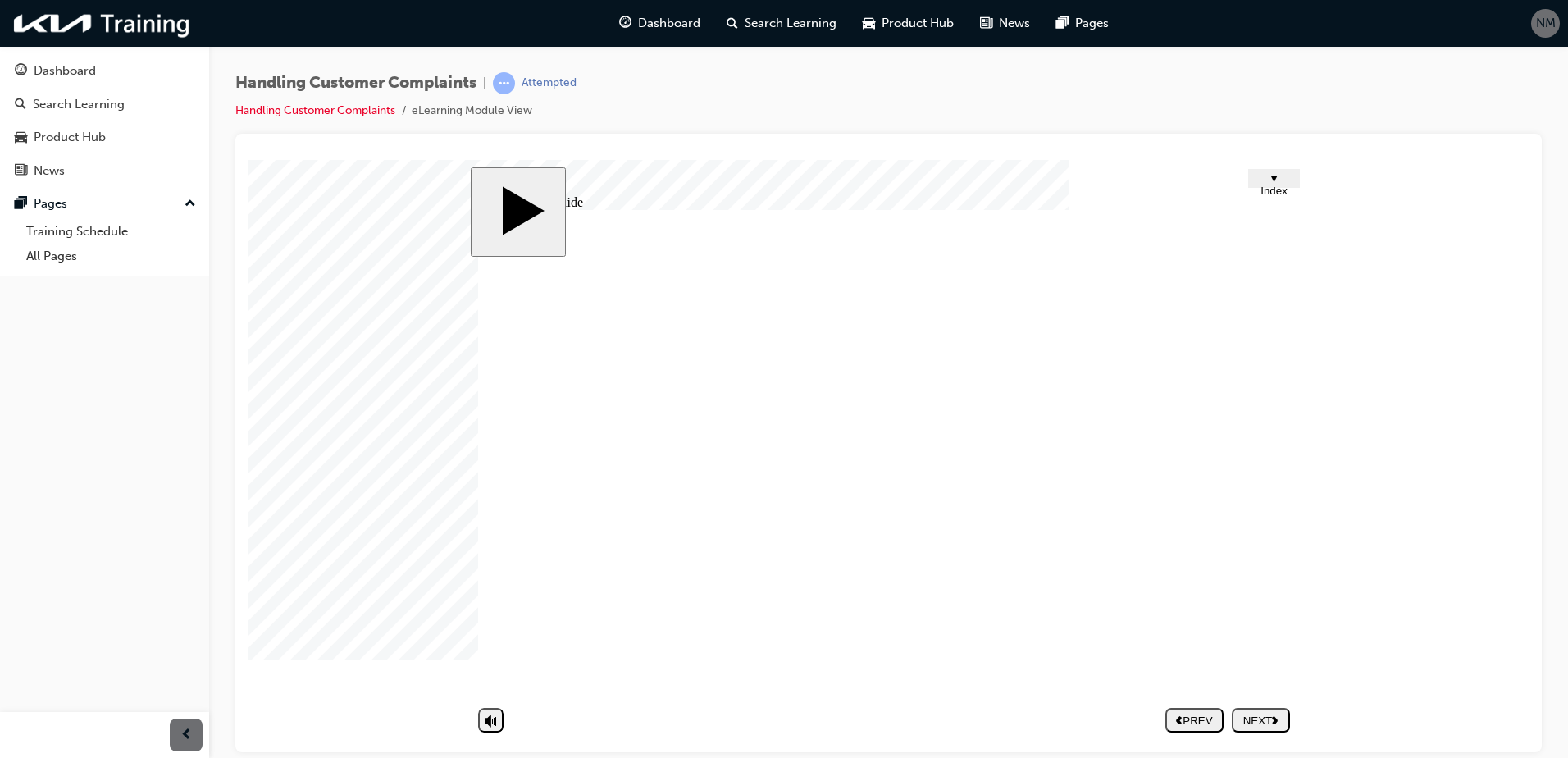
click at [1278, 720] on icon "next" at bounding box center [1275, 718] width 7 height 9
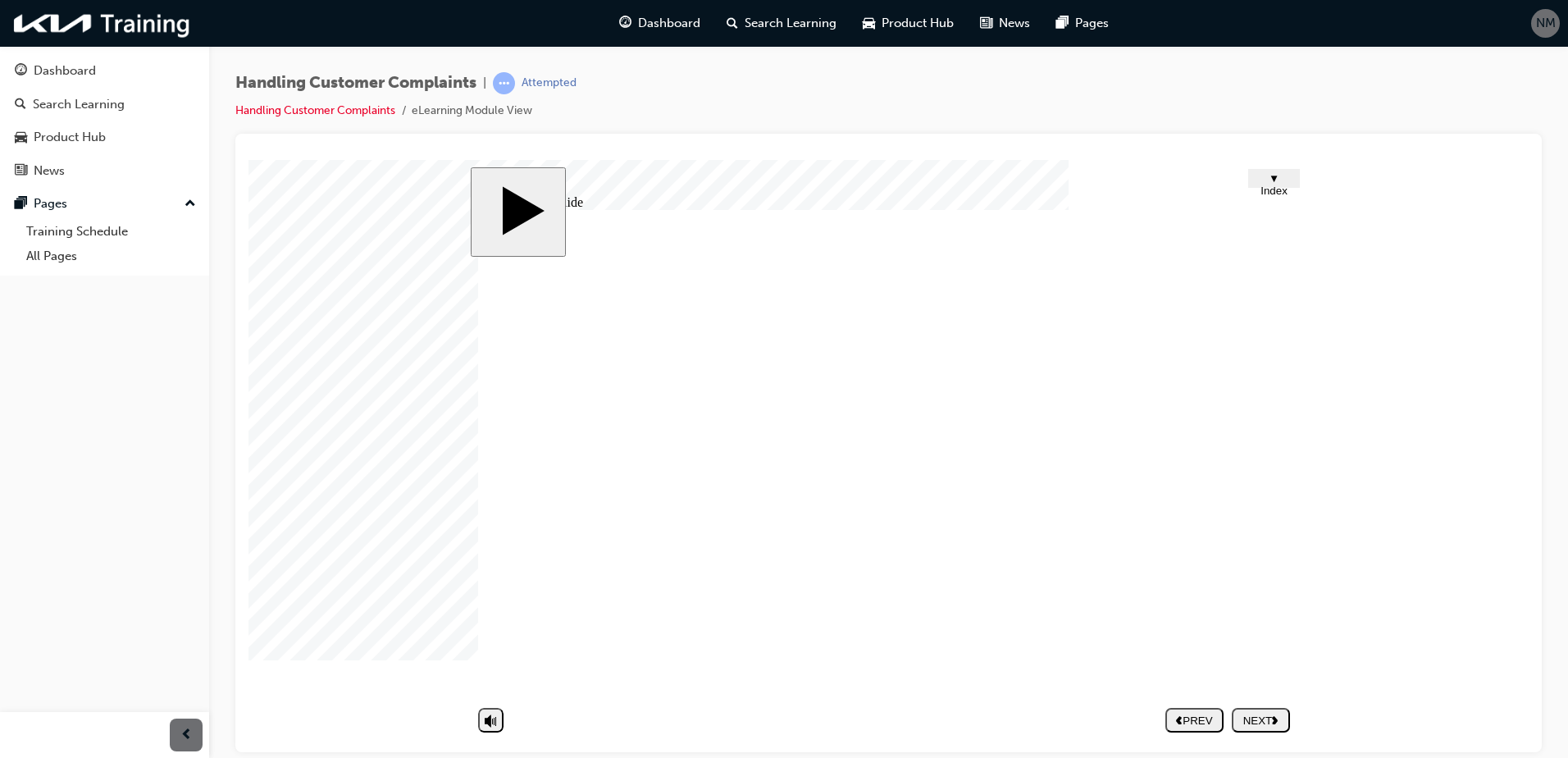
click at [1264, 716] on div "NEXT" at bounding box center [1260, 719] width 45 height 12
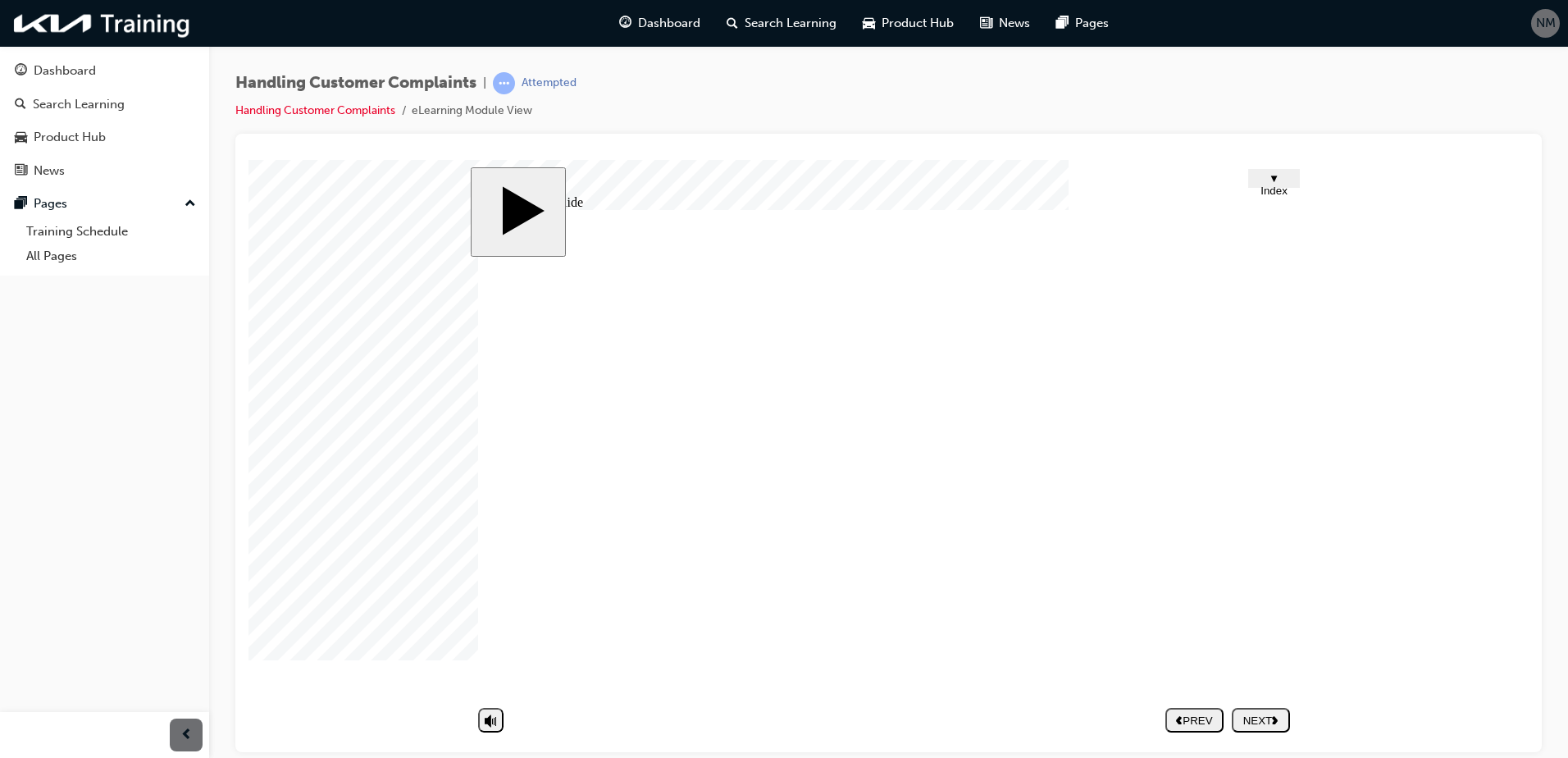
click at [1284, 718] on div "NEXT" at bounding box center [1260, 719] width 45 height 12
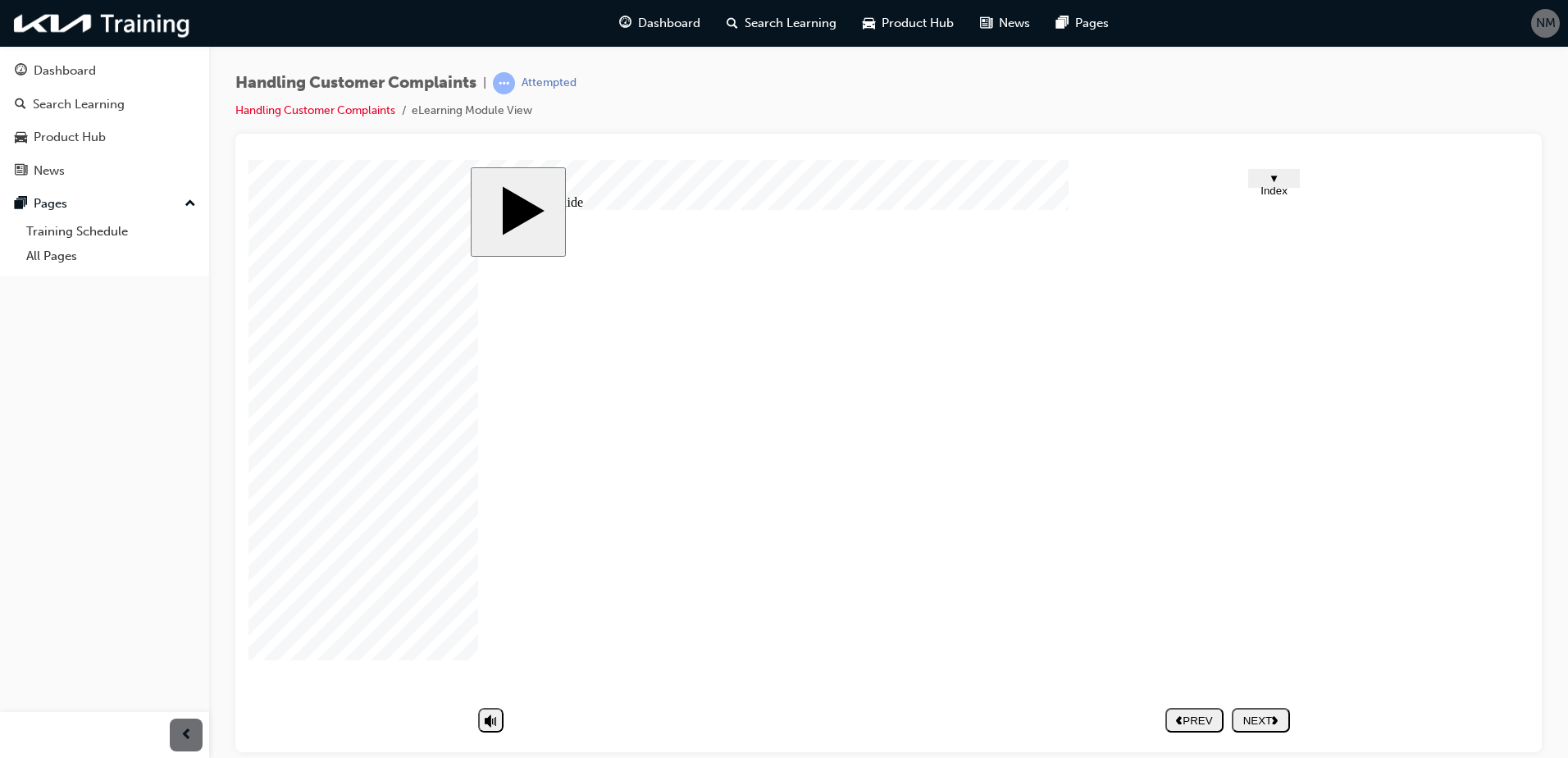
click at [1268, 718] on div "NEXT" at bounding box center [1260, 719] width 45 height 12
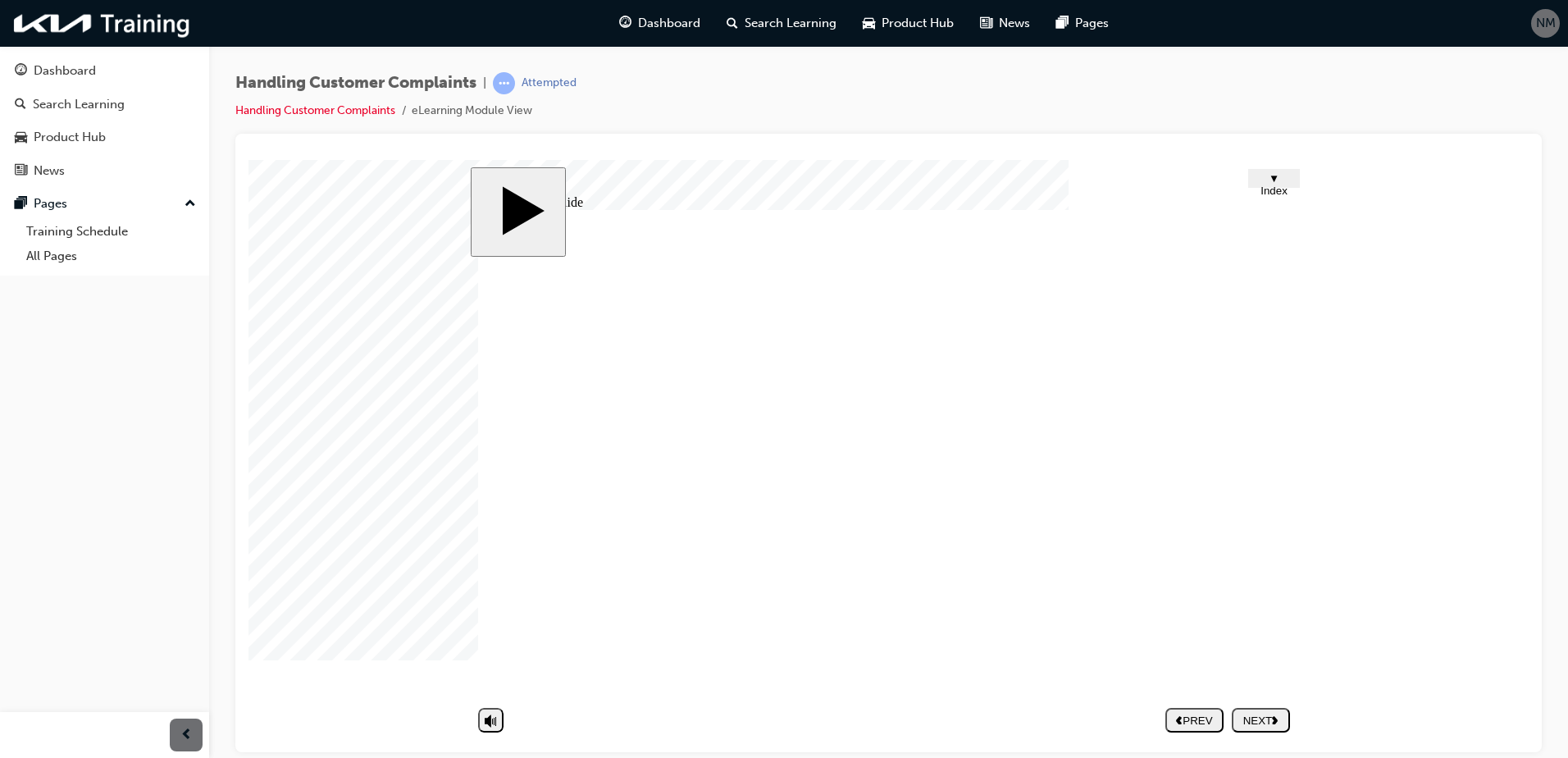
click at [1264, 722] on div "NEXT" at bounding box center [1260, 719] width 45 height 12
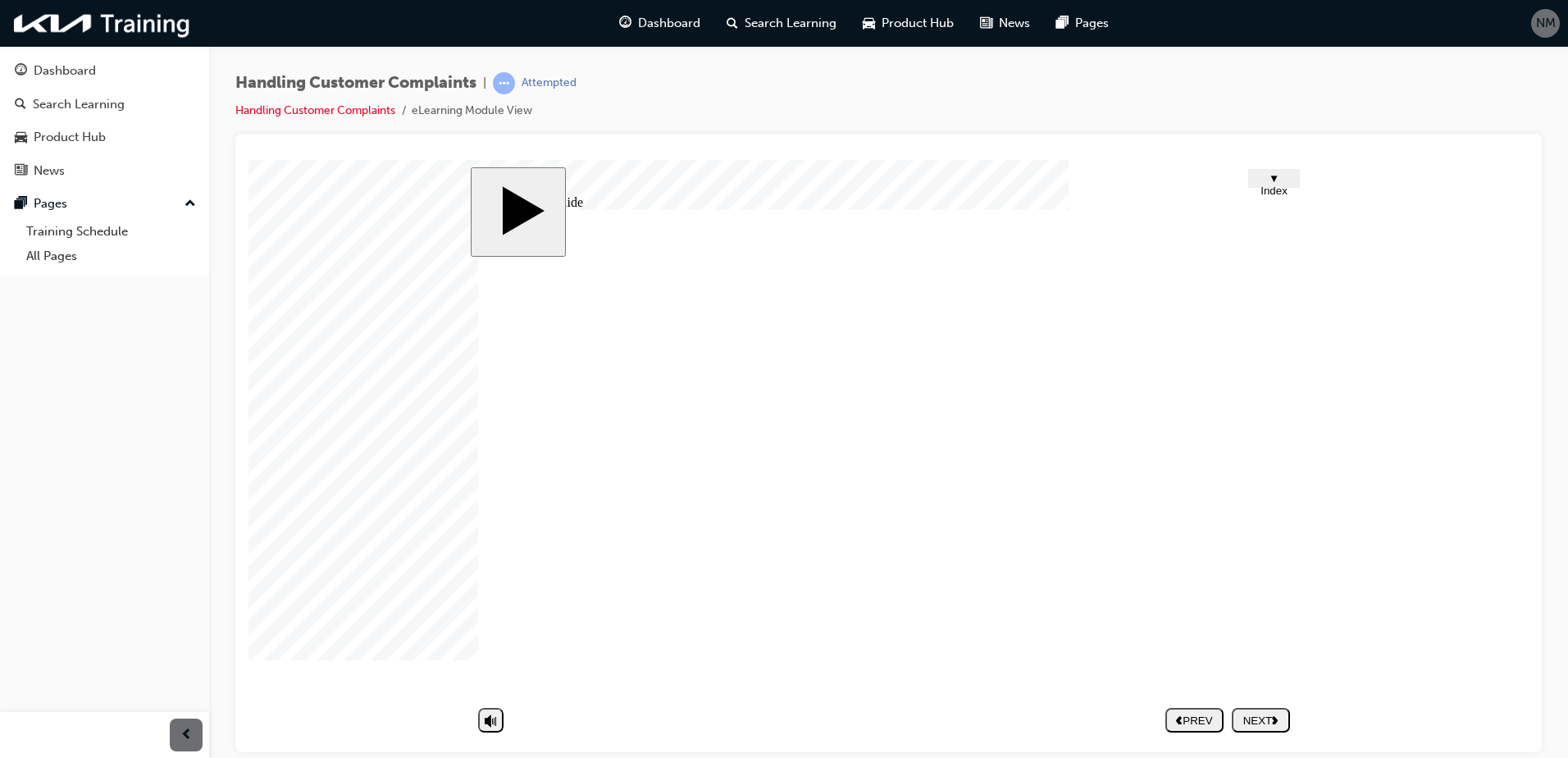
click at [1257, 721] on div "NEXT" at bounding box center [1260, 719] width 45 height 12
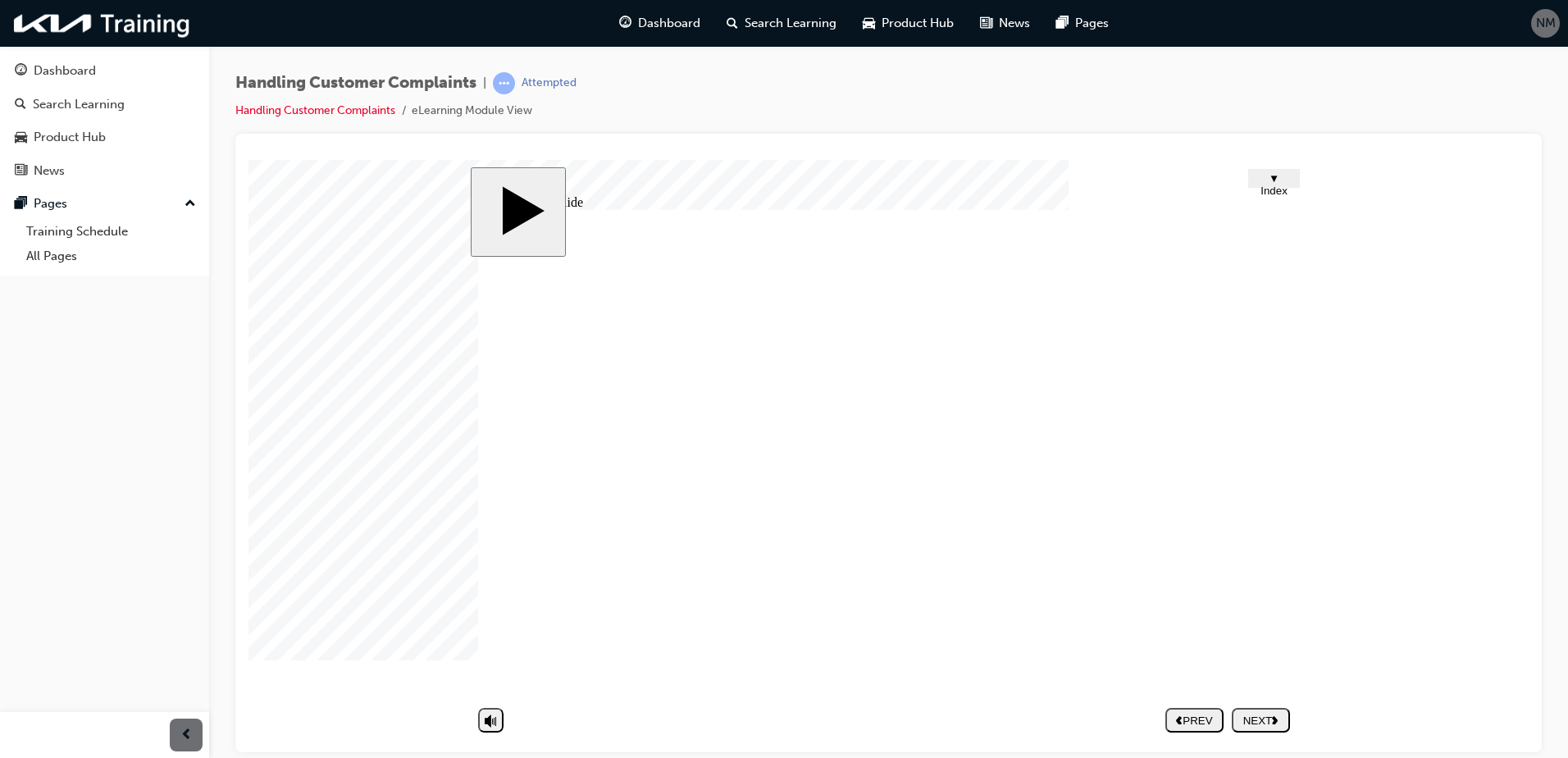
click at [1272, 722] on div "NEXT" at bounding box center [1260, 719] width 45 height 12
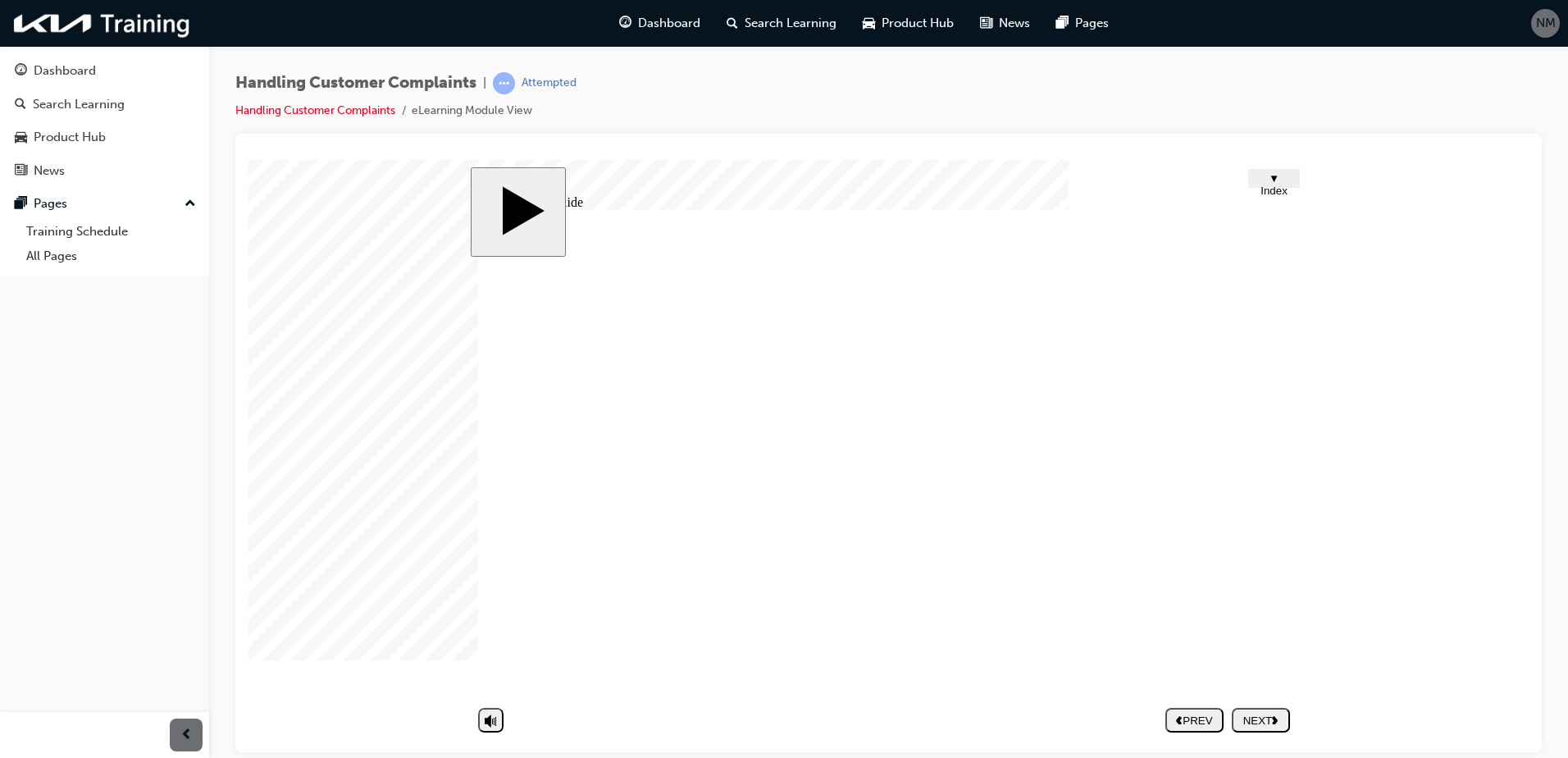
click at [1268, 725] on div "NEXT" at bounding box center [1260, 719] width 45 height 12
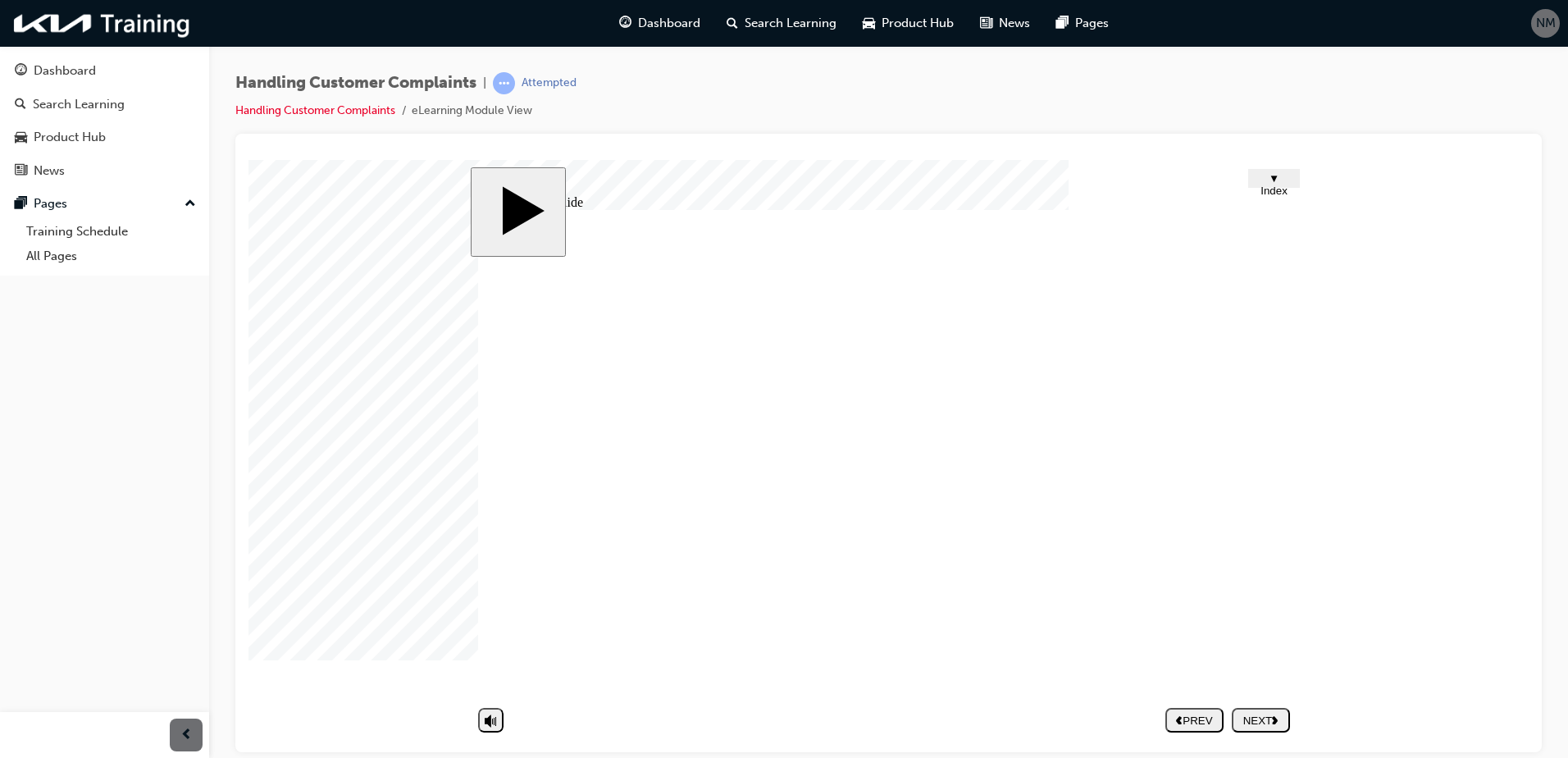
click at [1284, 724] on div "NEXT" at bounding box center [1260, 719] width 45 height 12
